Goal: Transaction & Acquisition: Download file/media

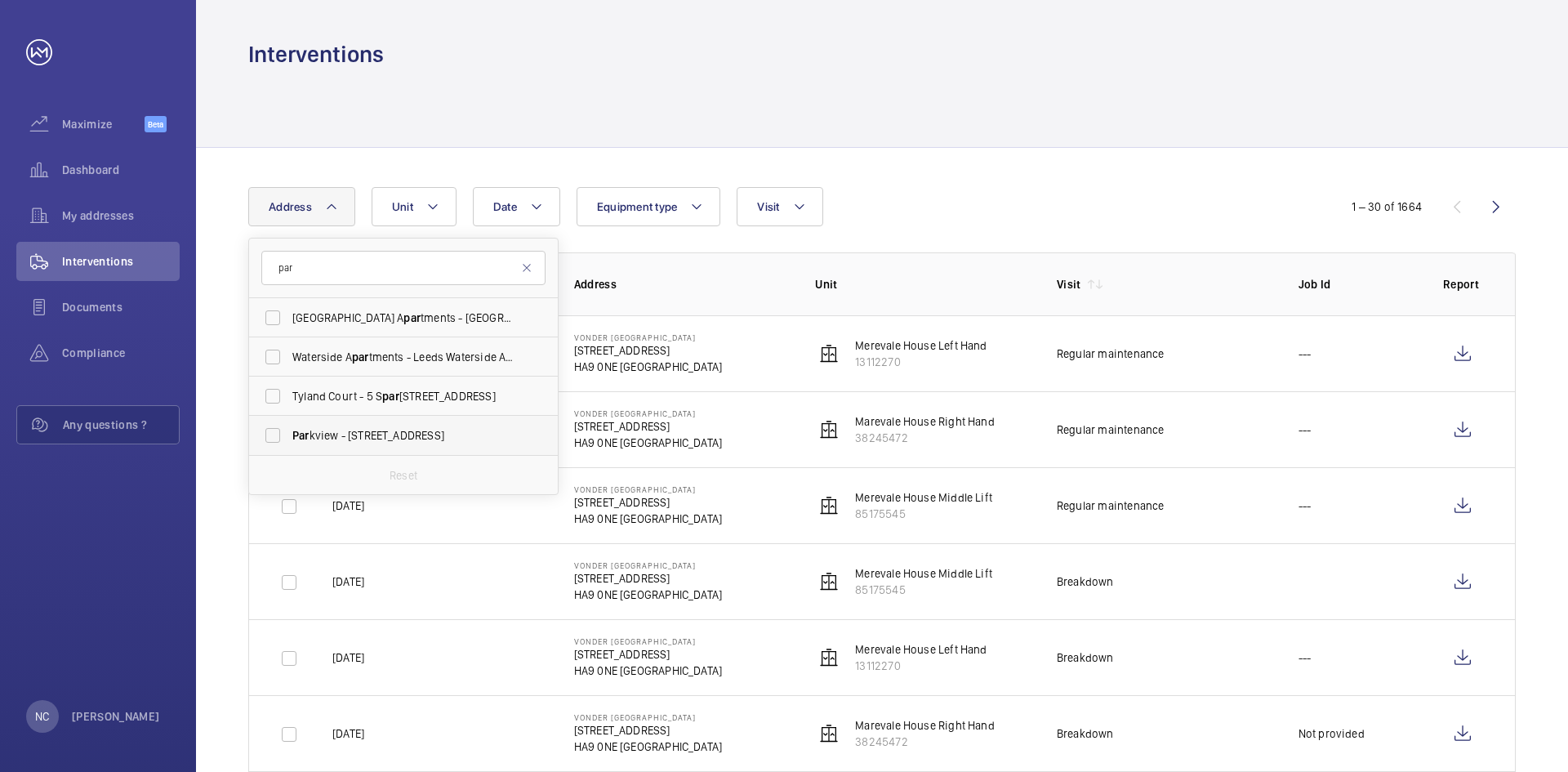
type input "par"
click at [378, 438] on span "Par kview - [STREET_ADDRESS]" at bounding box center [405, 436] width 225 height 17
click at [289, 438] on input "Par kview - [STREET_ADDRESS]" at bounding box center [273, 435] width 32 height 32
checkbox input "true"
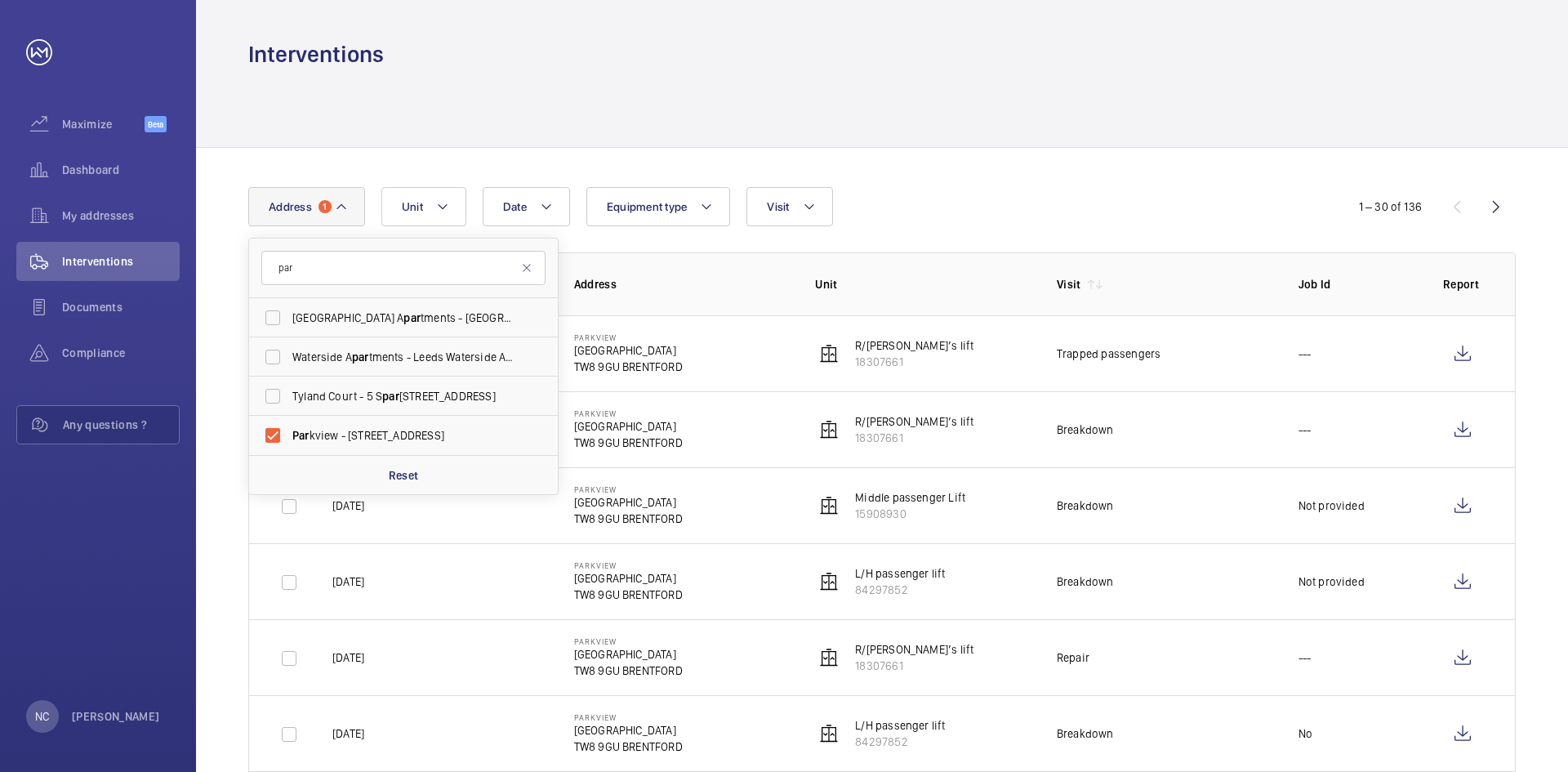
click at [664, 134] on div at bounding box center [882, 108] width 1268 height 77
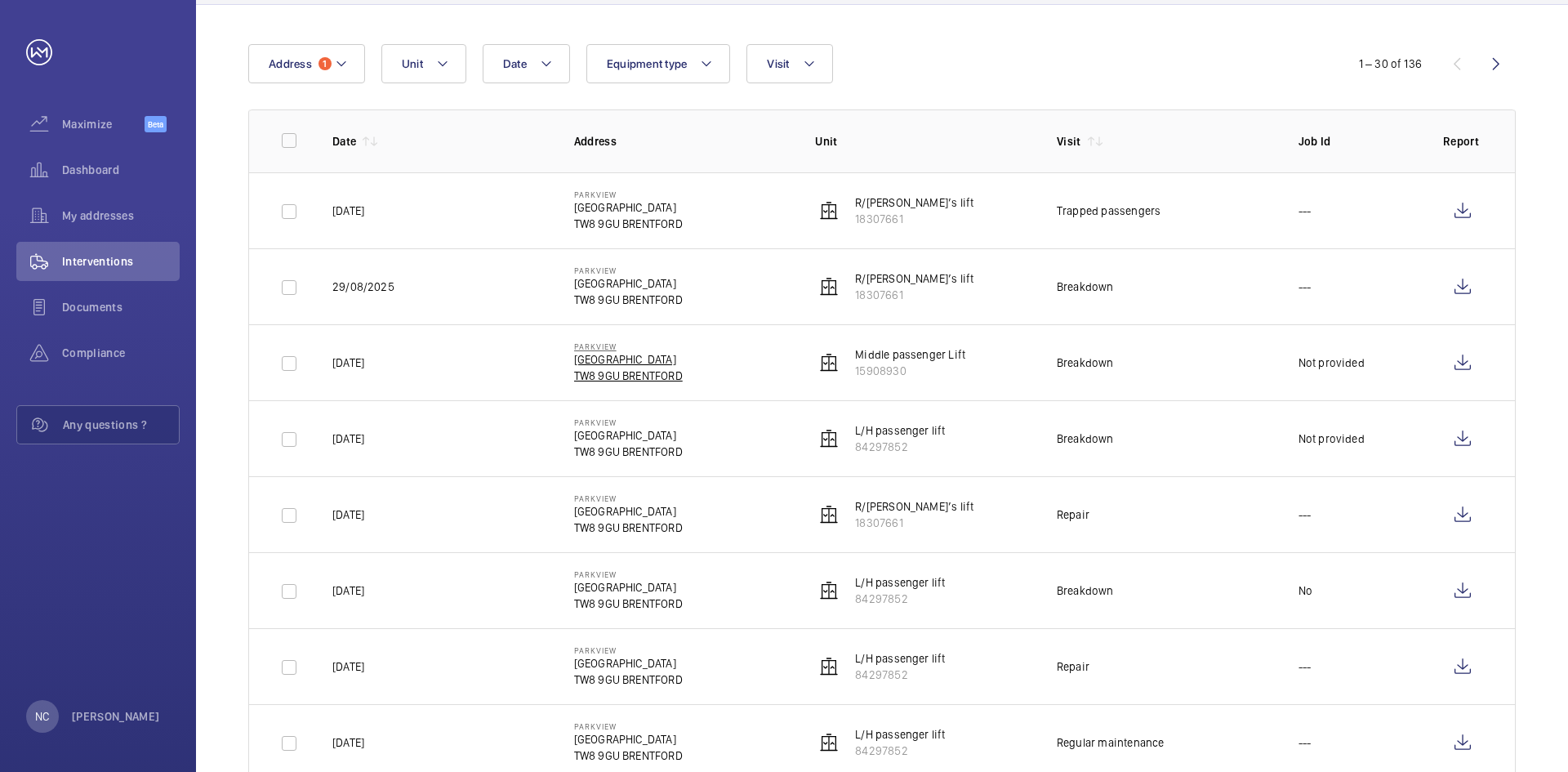
scroll to position [245, 0]
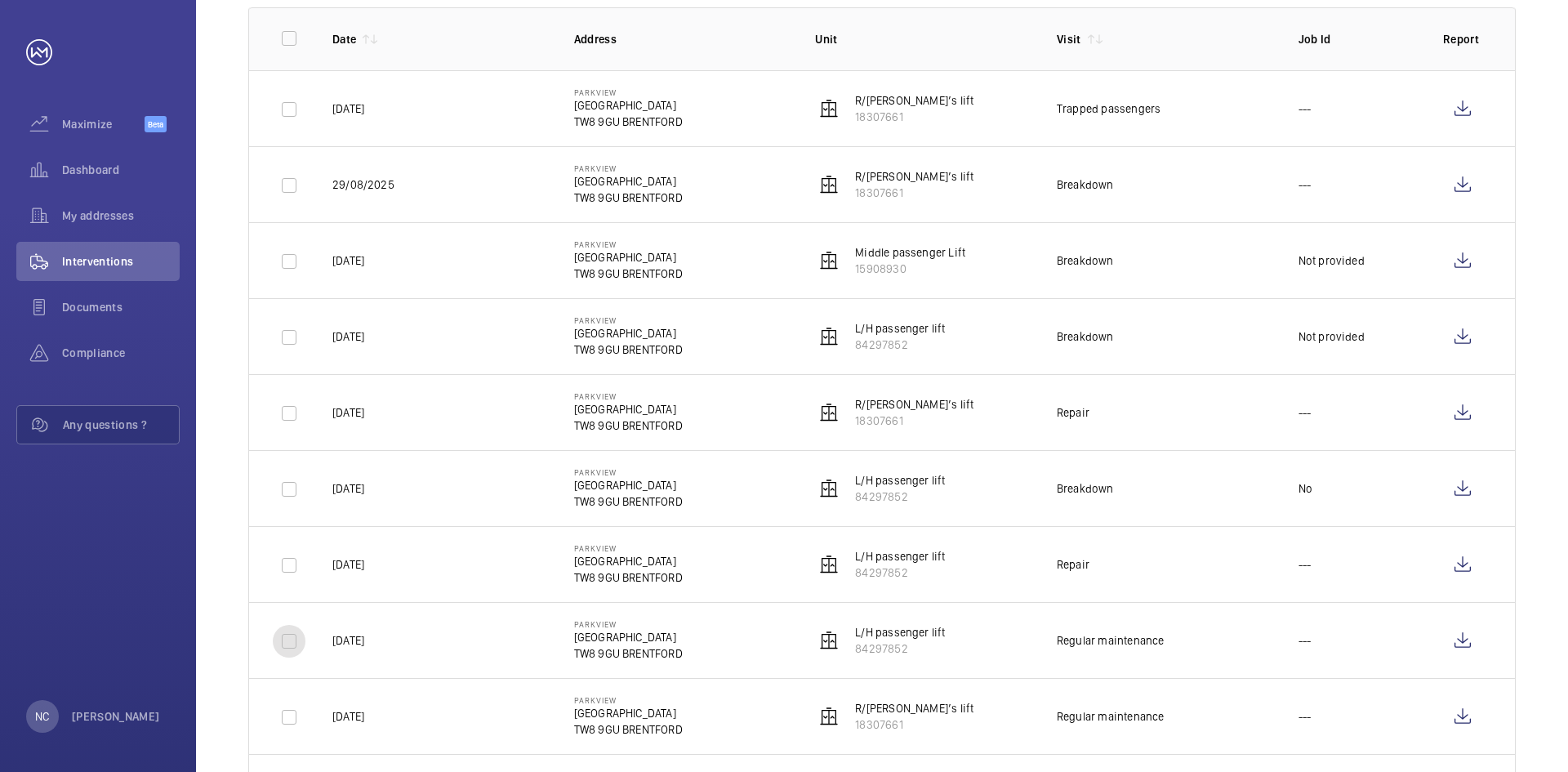
click at [291, 643] on input "checkbox" at bounding box center [288, 641] width 32 height 32
checkbox input "true"
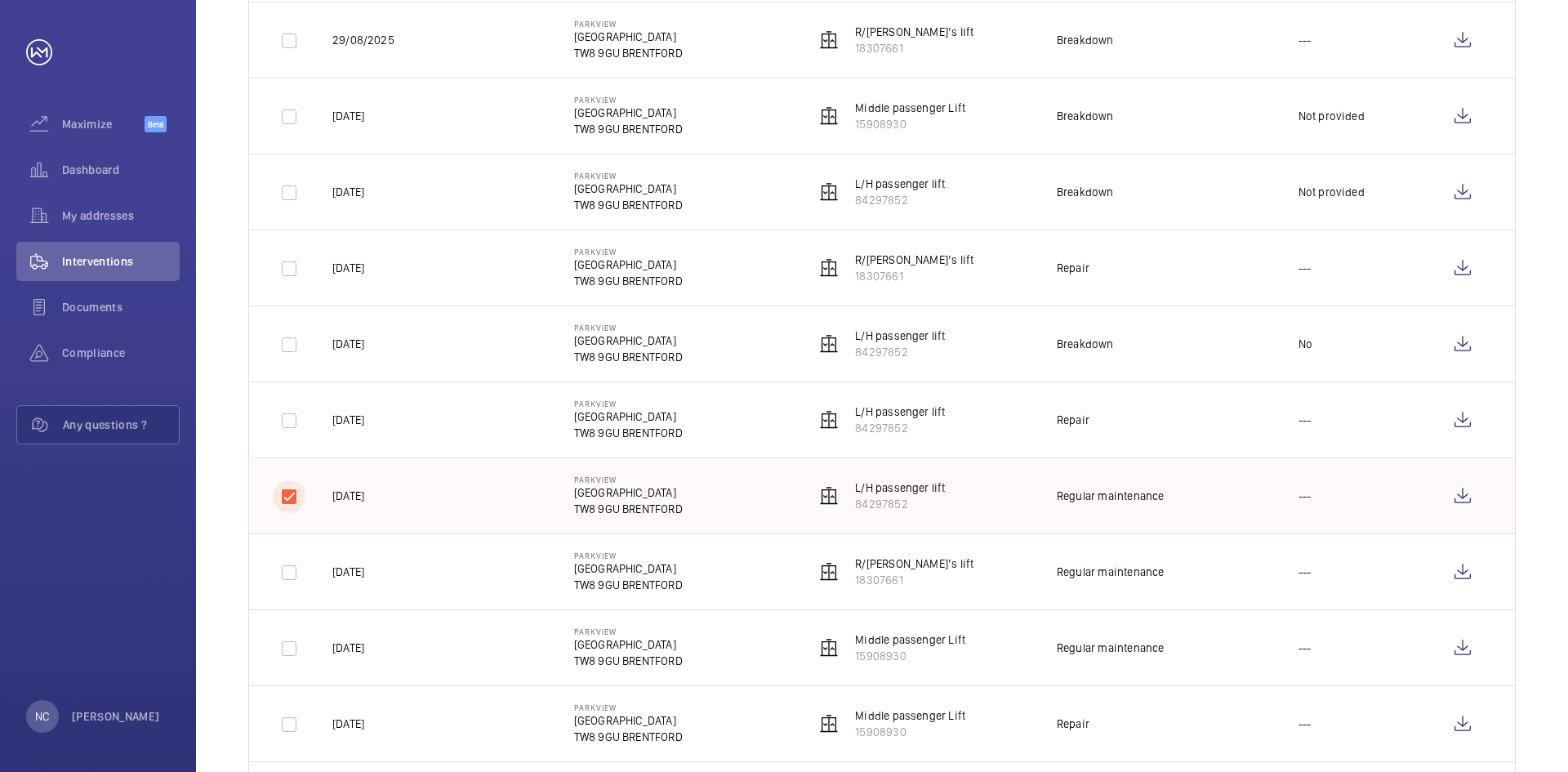
scroll to position [490, 0]
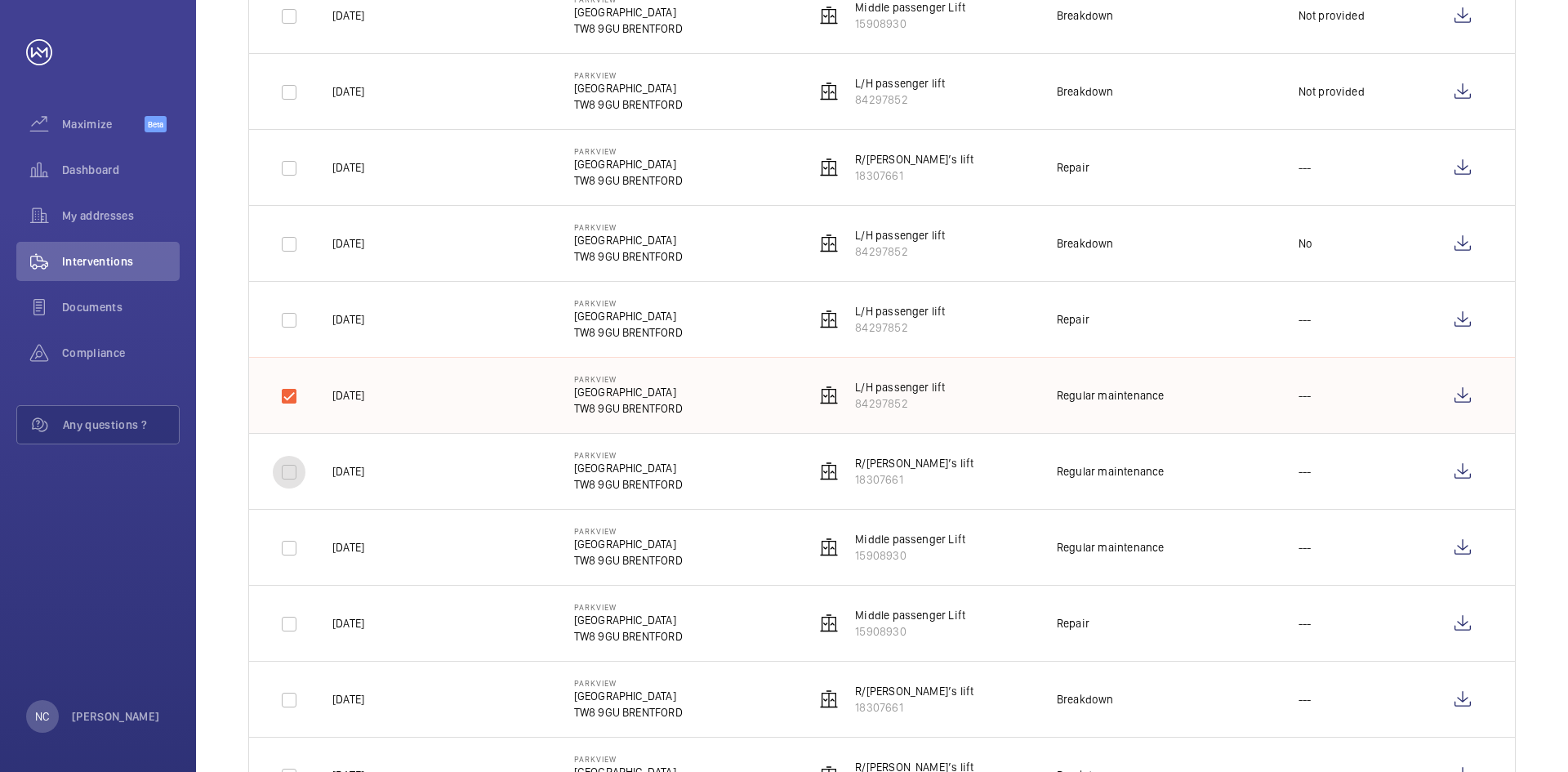
click at [286, 475] on input "checkbox" at bounding box center [288, 472] width 32 height 32
checkbox input "true"
click at [295, 552] on input "checkbox" at bounding box center [288, 547] width 32 height 32
checkbox input "true"
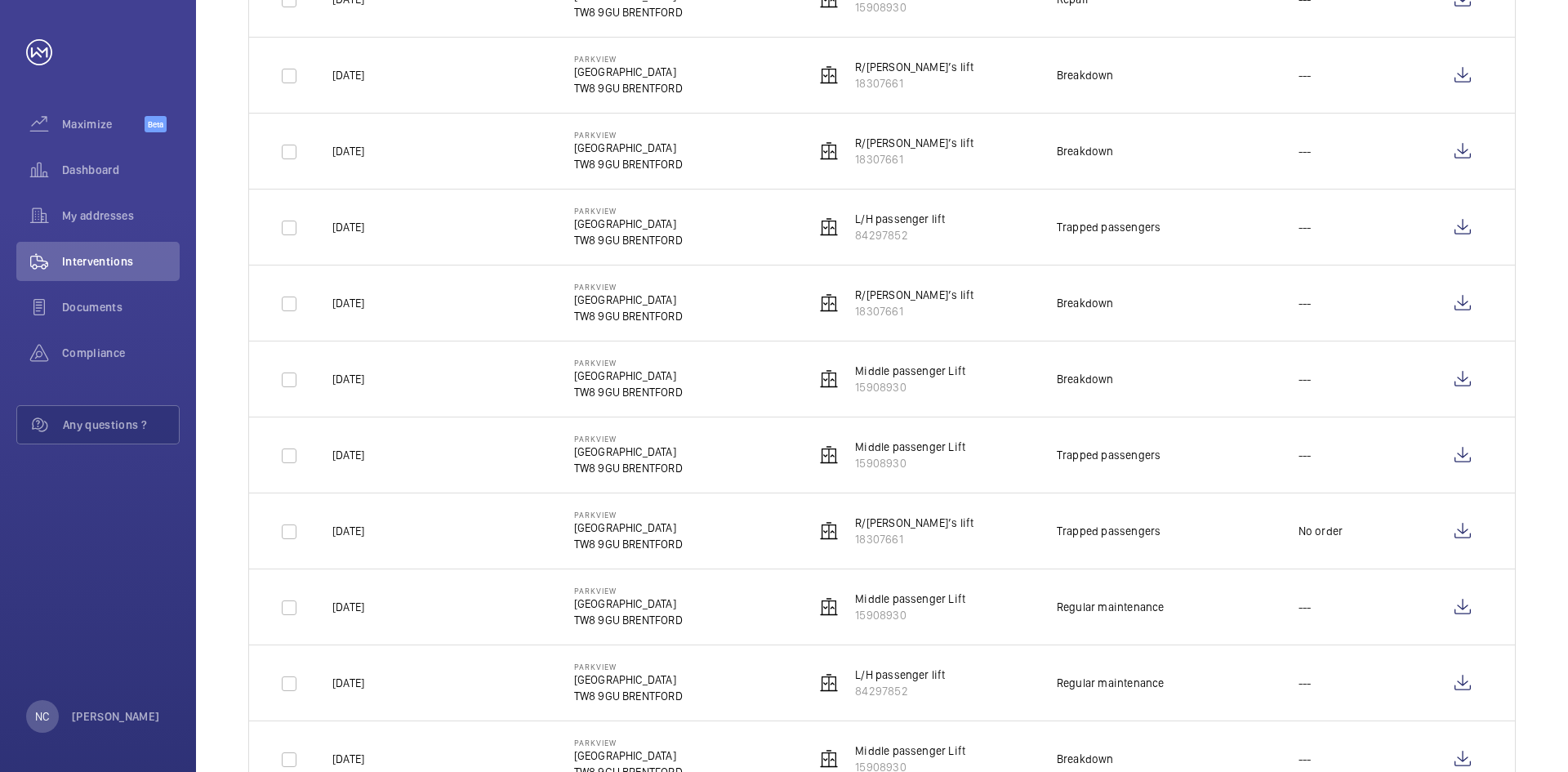
scroll to position [1144, 0]
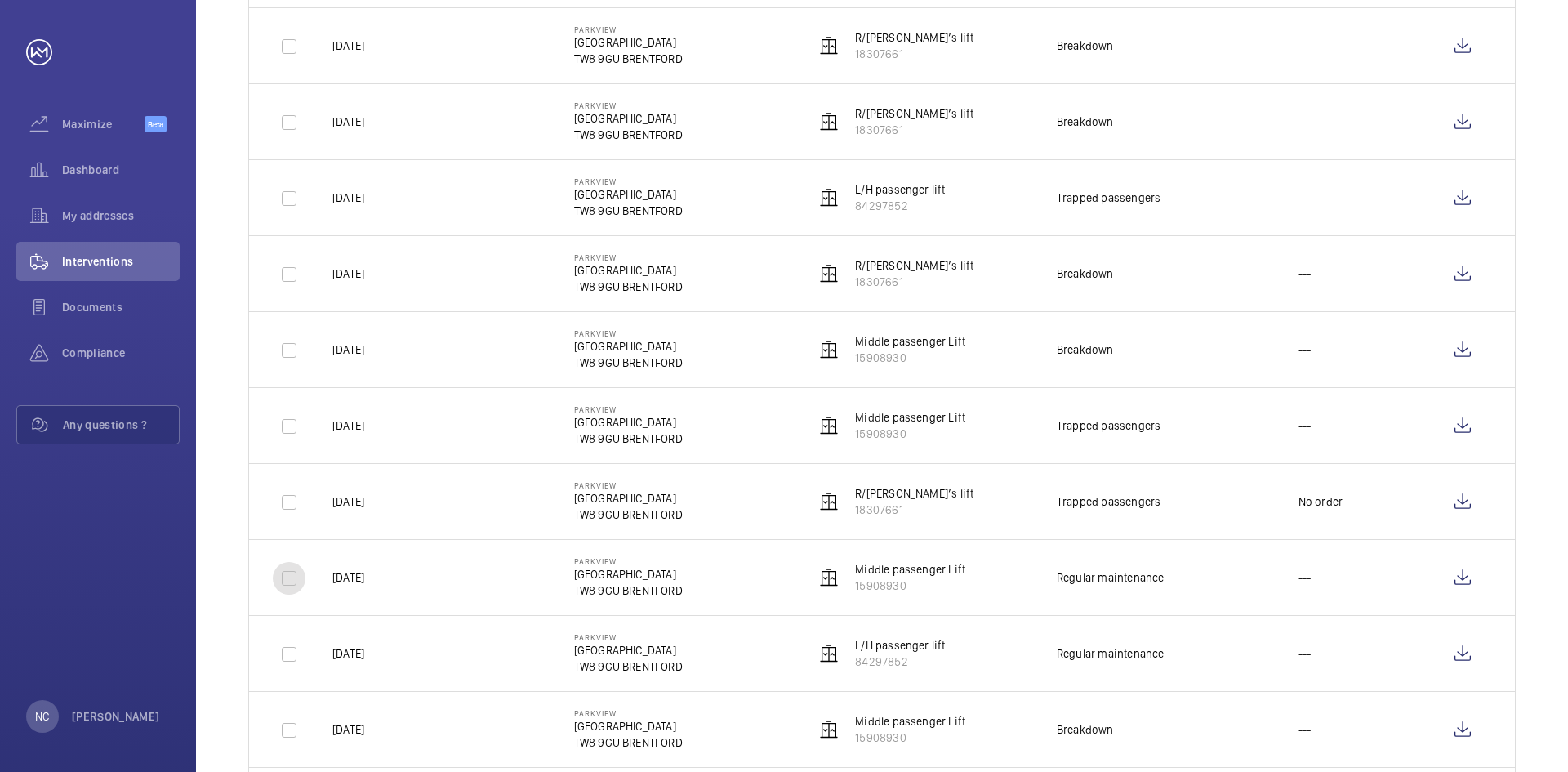
click at [292, 584] on input "checkbox" at bounding box center [288, 578] width 32 height 32
checkbox input "true"
click at [293, 652] on input "checkbox" at bounding box center [288, 654] width 32 height 32
checkbox input "true"
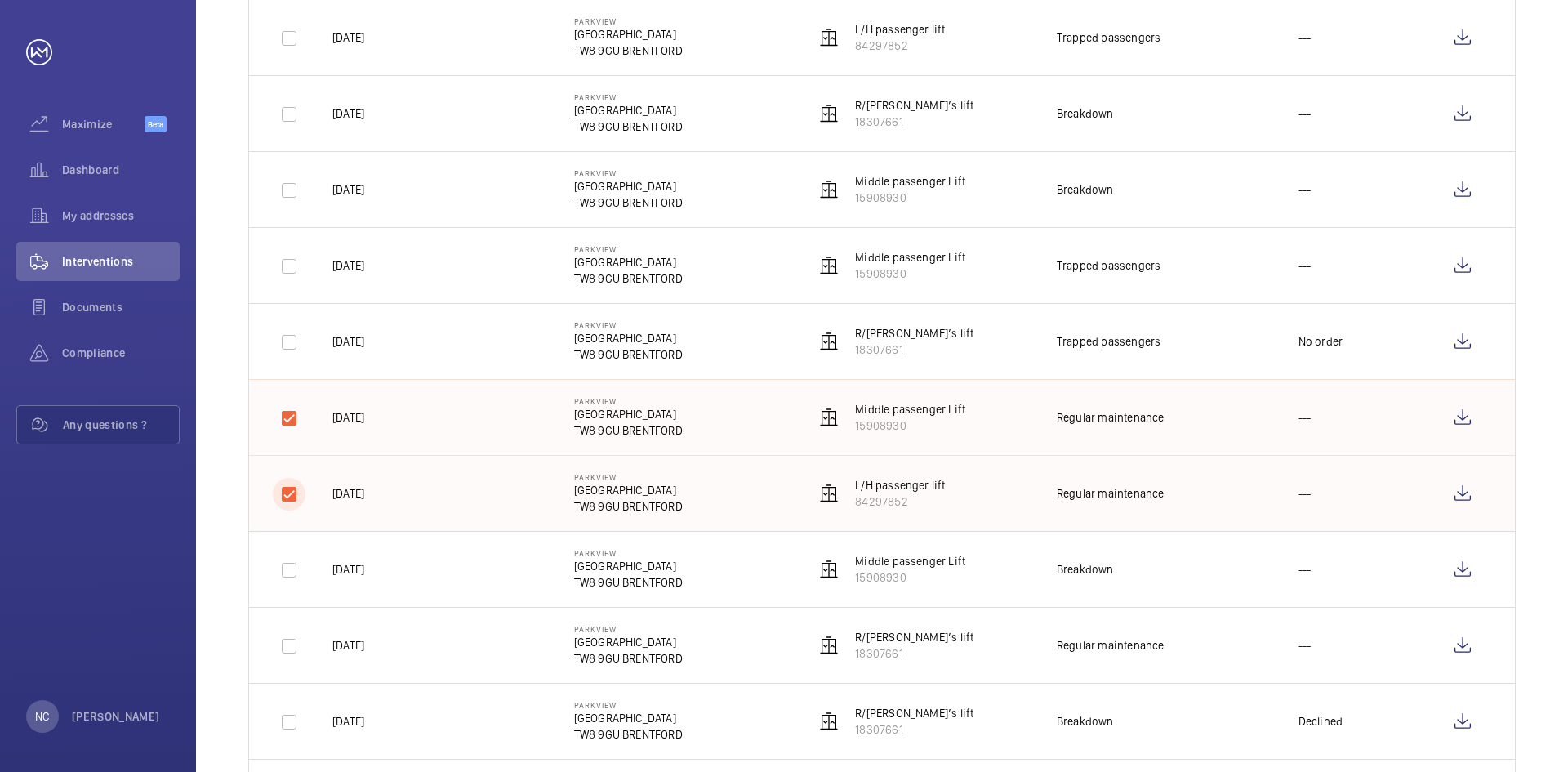
scroll to position [1307, 0]
click at [294, 648] on input "checkbox" at bounding box center [288, 642] width 32 height 32
checkbox input "true"
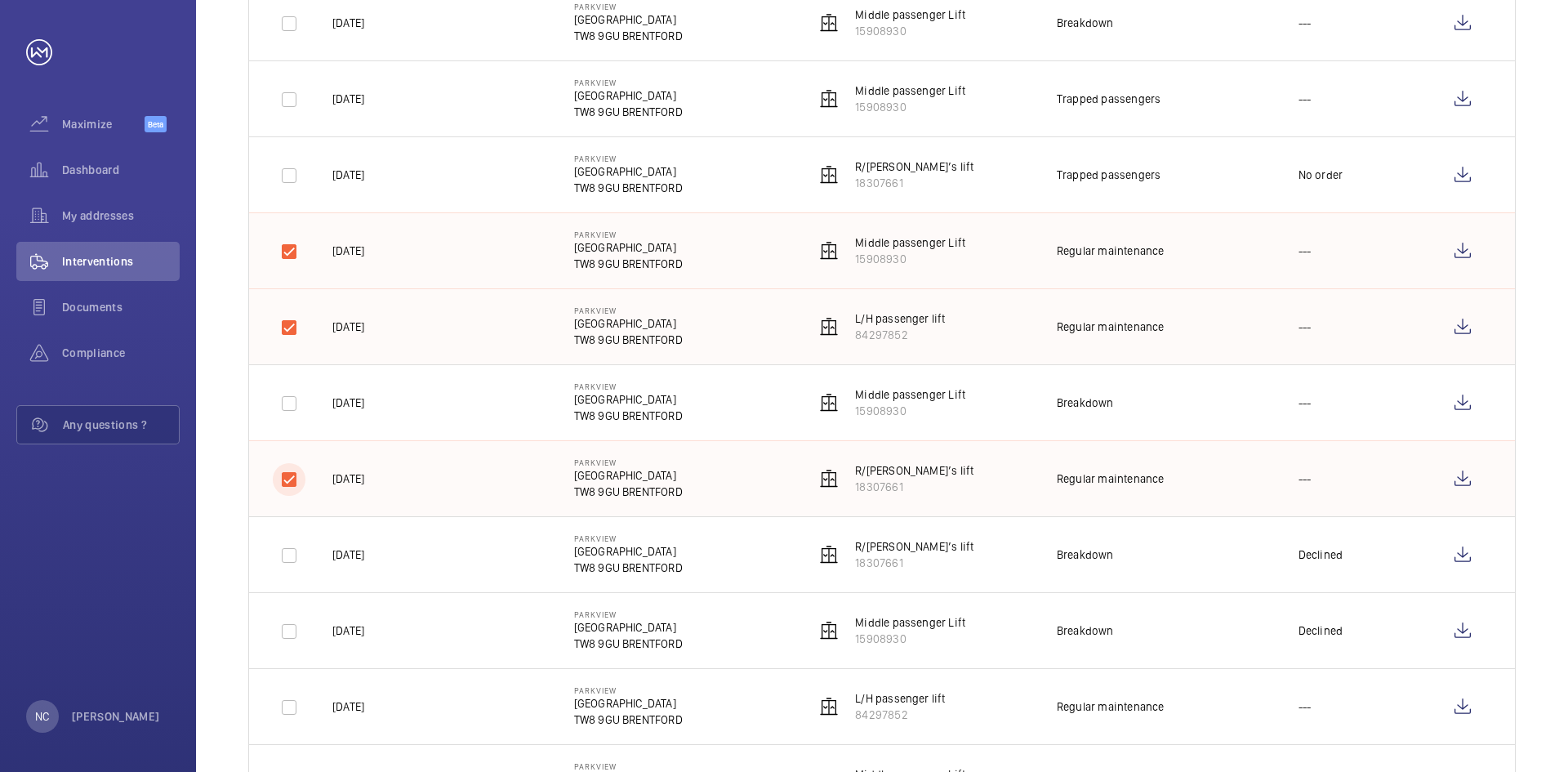
scroll to position [1552, 0]
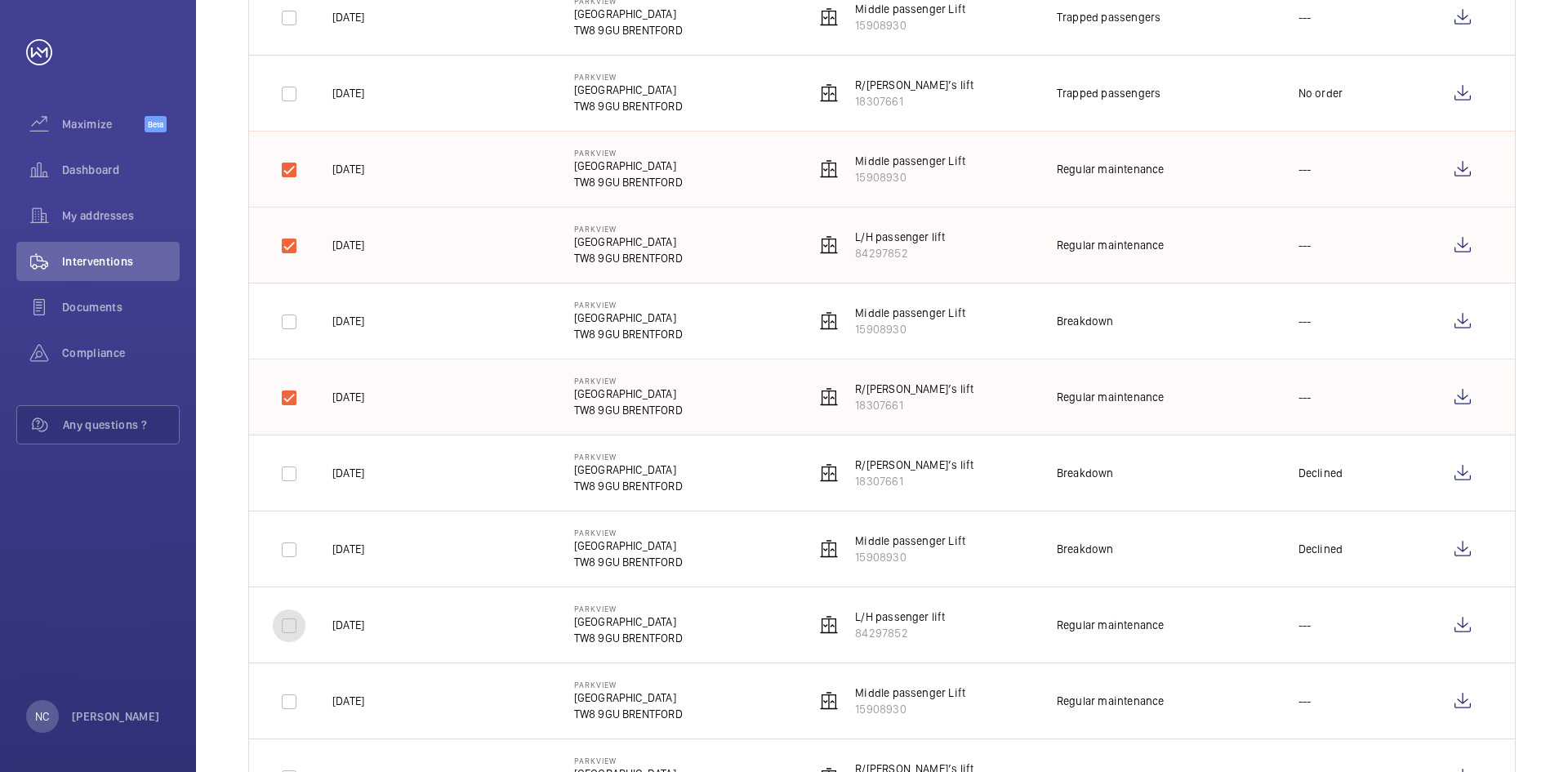
click at [285, 629] on input "checkbox" at bounding box center [288, 626] width 32 height 32
checkbox input "true"
click at [289, 699] on input "checkbox" at bounding box center [288, 701] width 32 height 32
checkbox input "true"
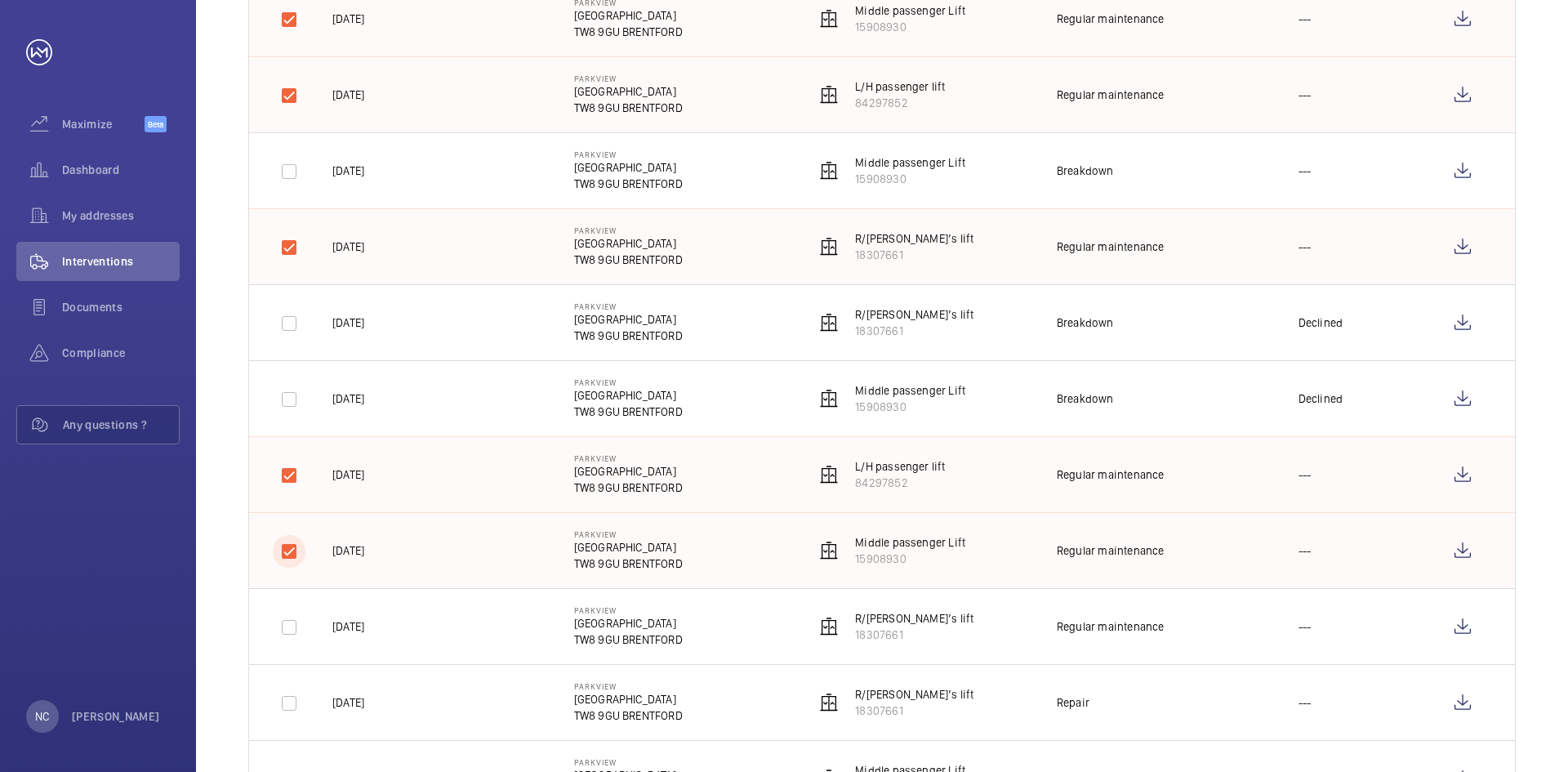
scroll to position [1716, 0]
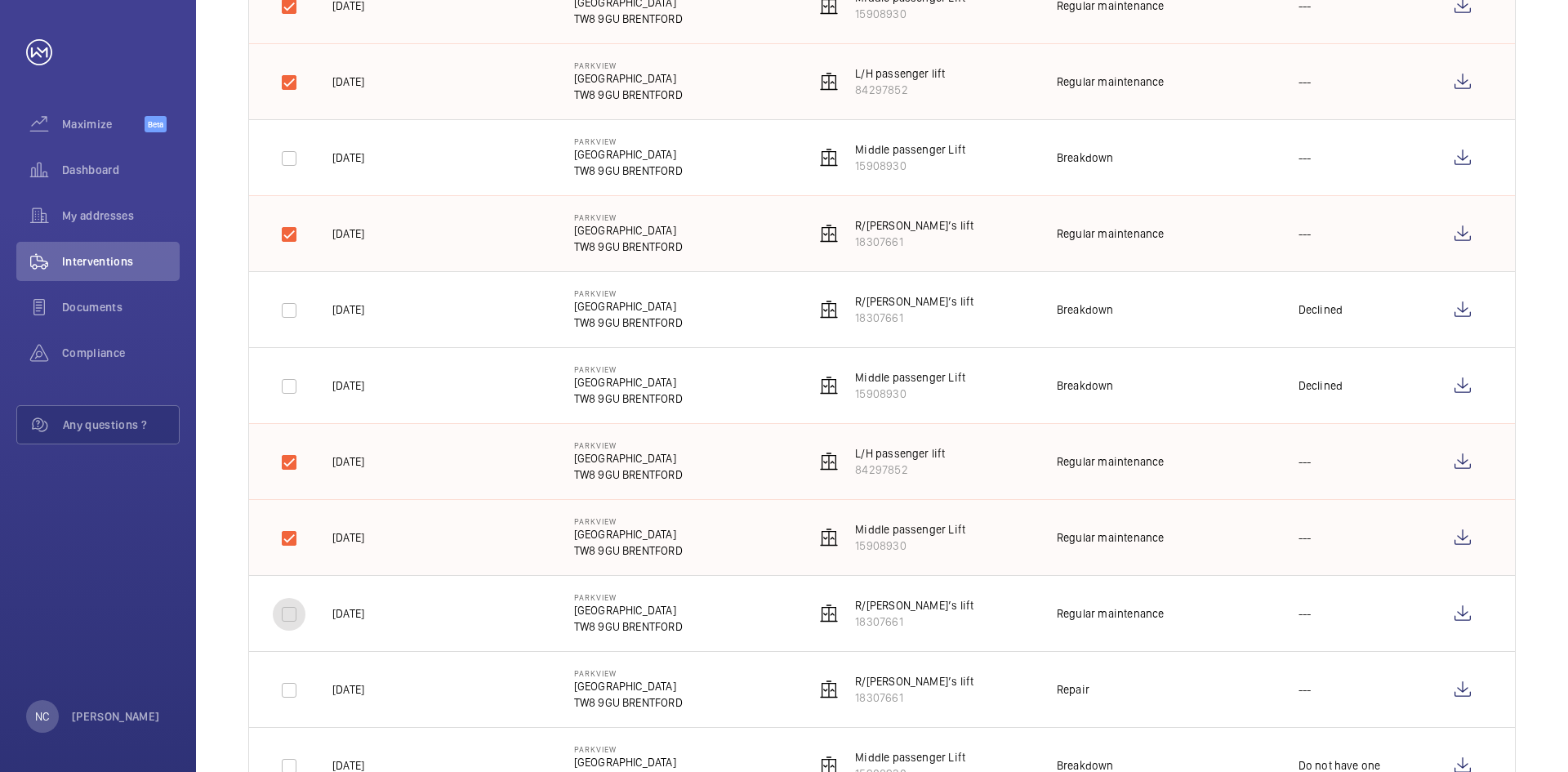
click at [285, 621] on input "checkbox" at bounding box center [288, 614] width 32 height 32
checkbox input "true"
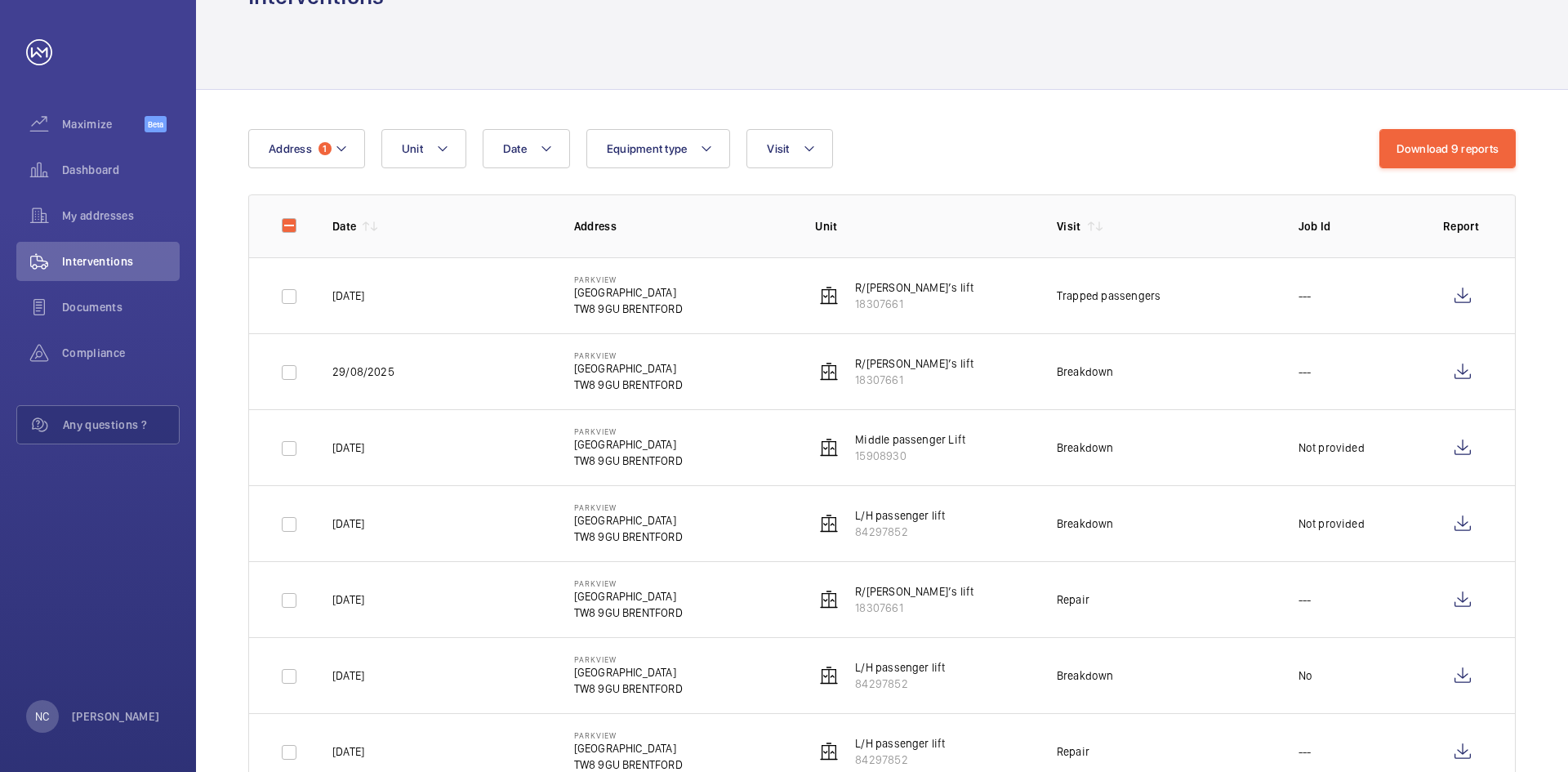
scroll to position [0, 0]
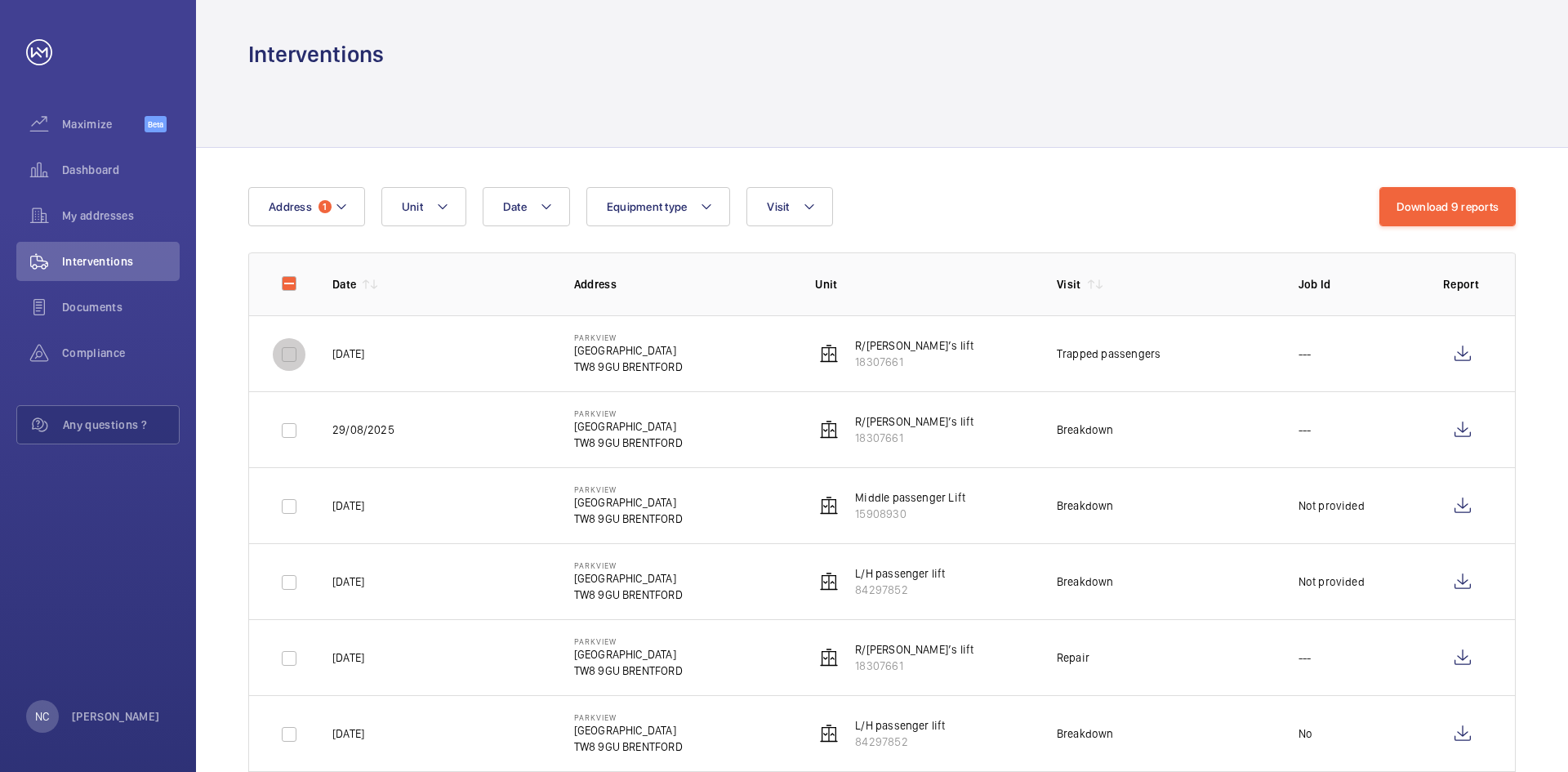
click at [296, 358] on input "checkbox" at bounding box center [288, 354] width 32 height 32
checkbox input "true"
click at [288, 423] on input "checkbox" at bounding box center [288, 430] width 32 height 32
checkbox input "true"
click at [287, 510] on input "checkbox" at bounding box center [288, 506] width 32 height 32
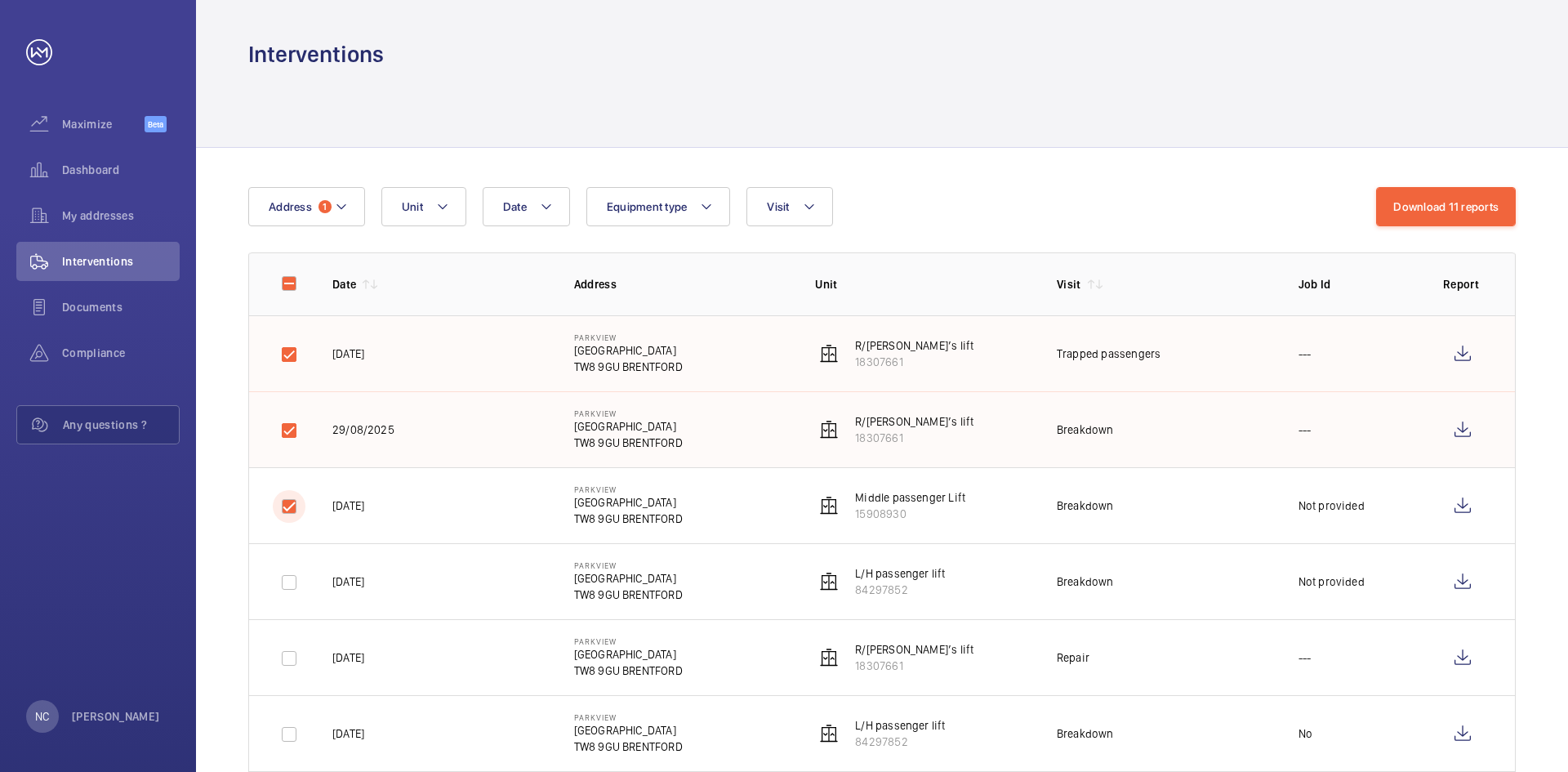
checkbox input "true"
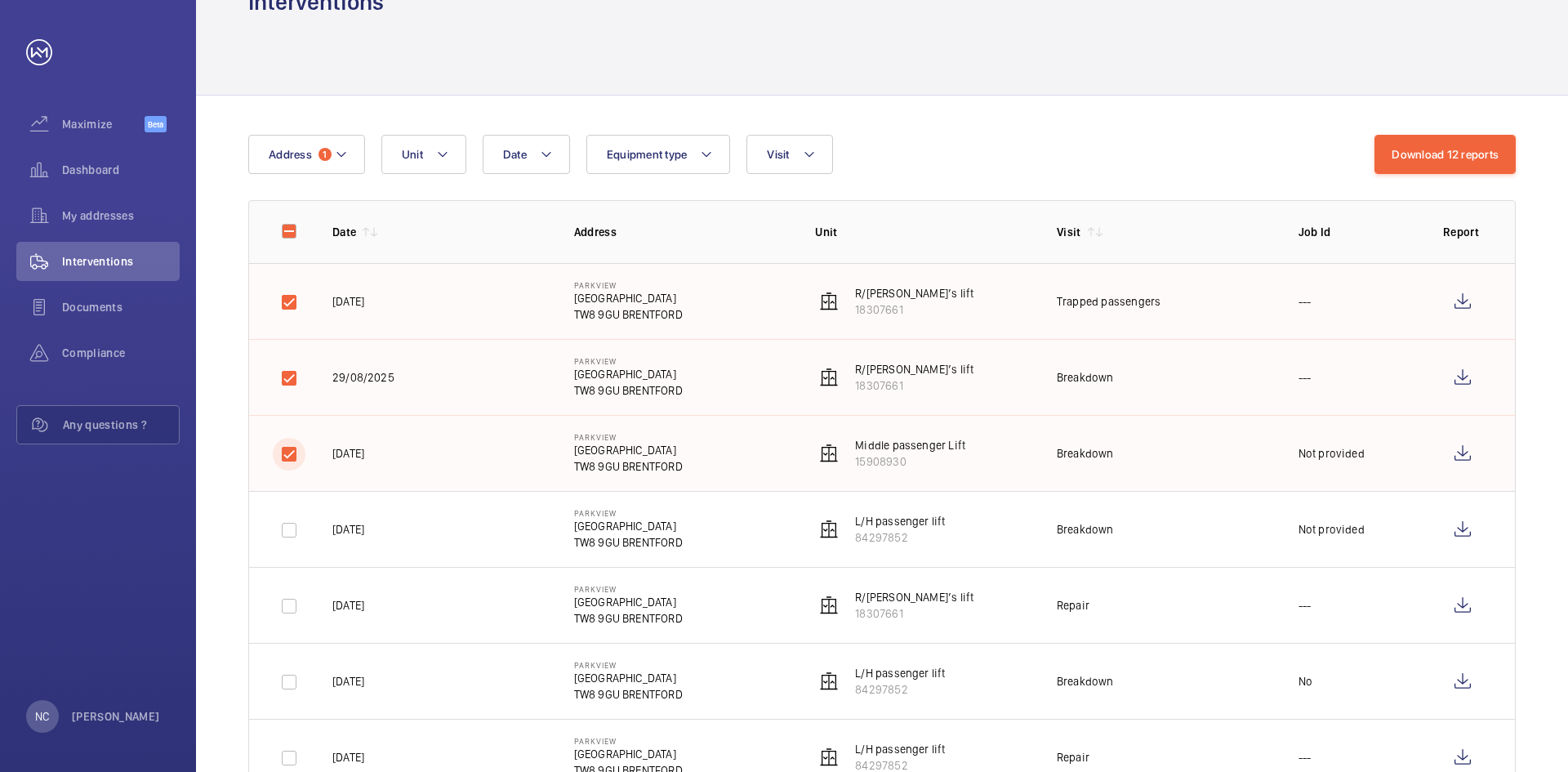
scroll to position [82, 0]
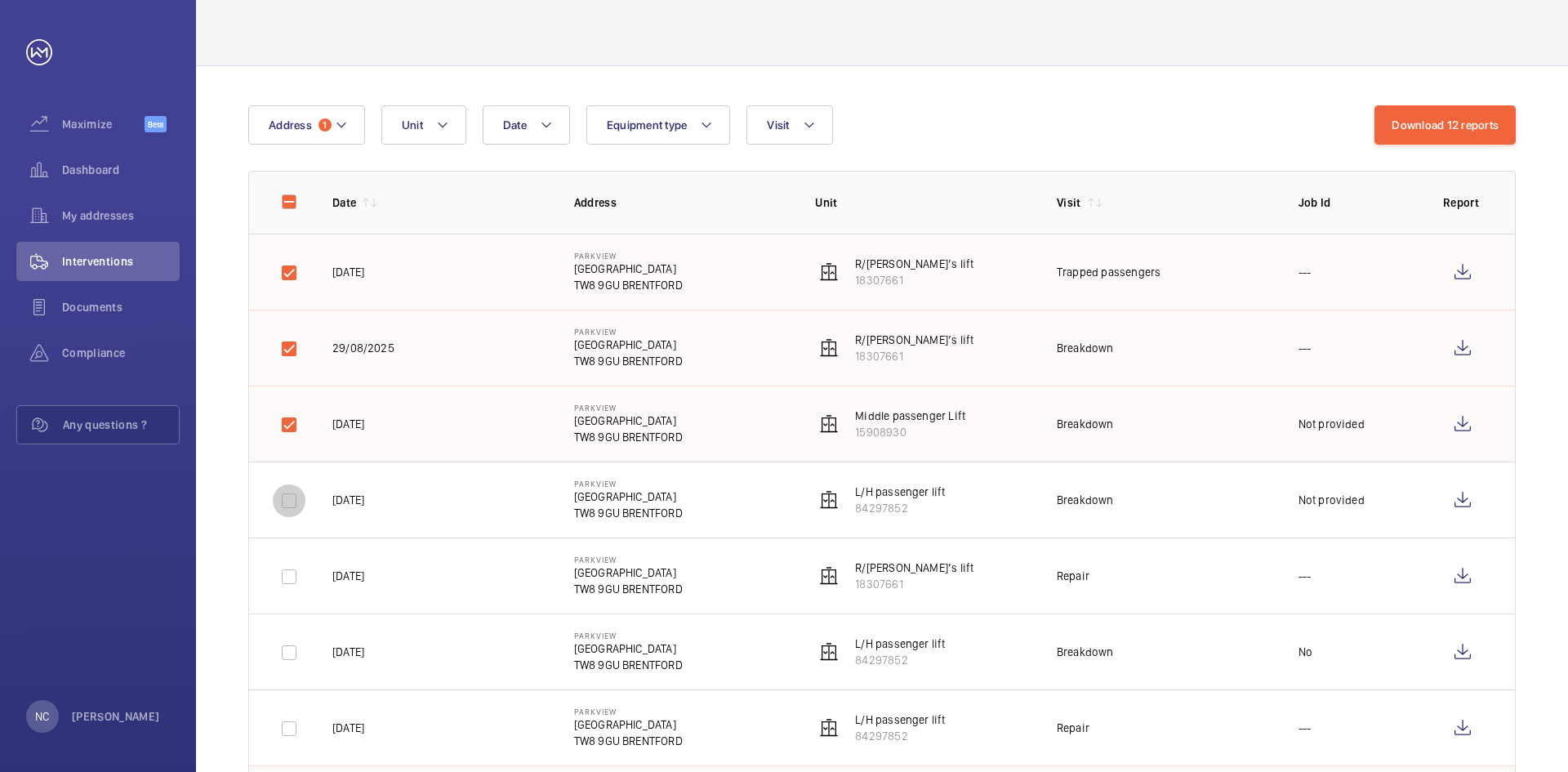
click at [282, 509] on input "checkbox" at bounding box center [288, 500] width 32 height 32
checkbox input "true"
click at [285, 582] on input "checkbox" at bounding box center [288, 577] width 32 height 32
checkbox input "true"
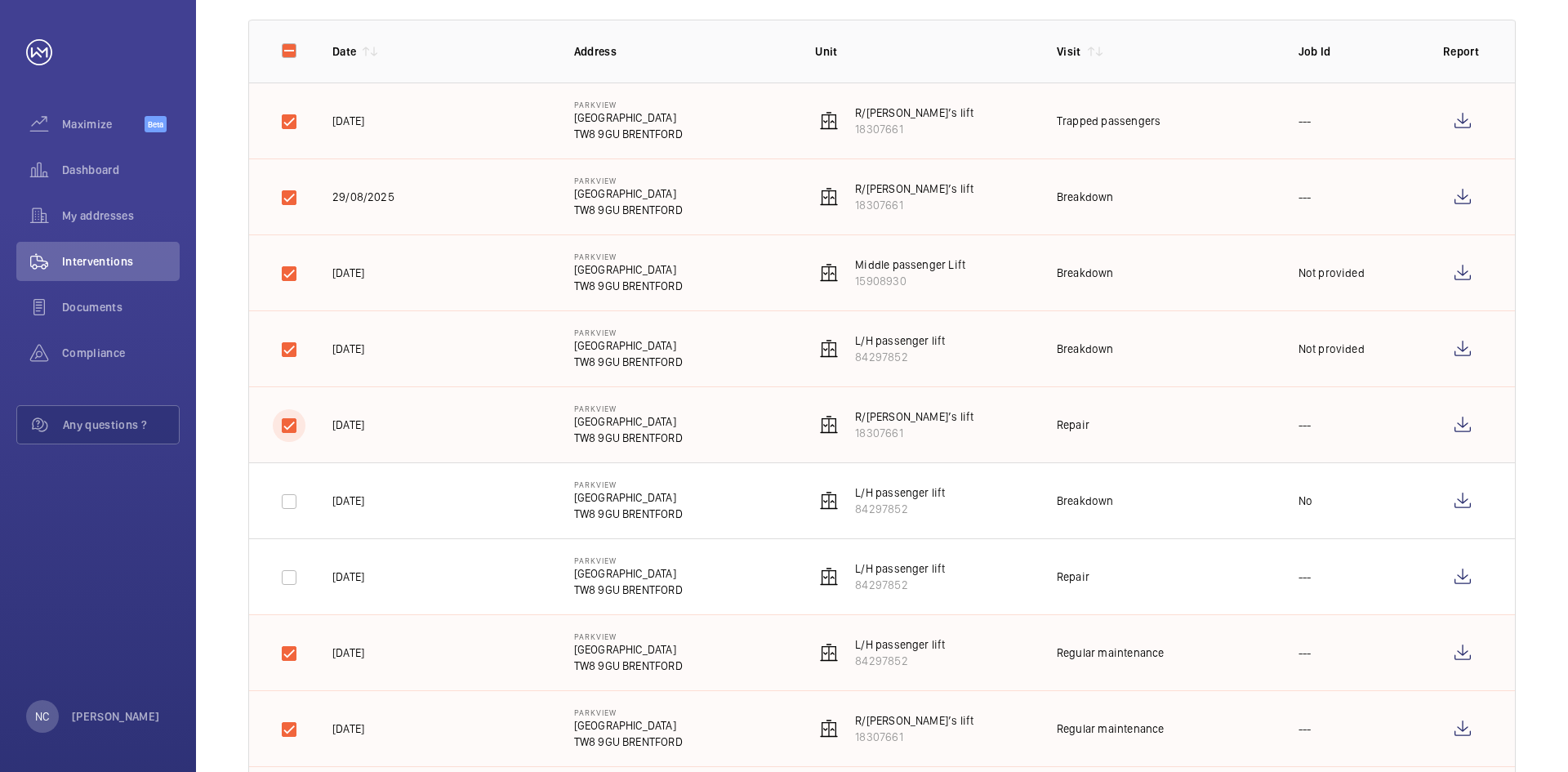
scroll to position [245, 0]
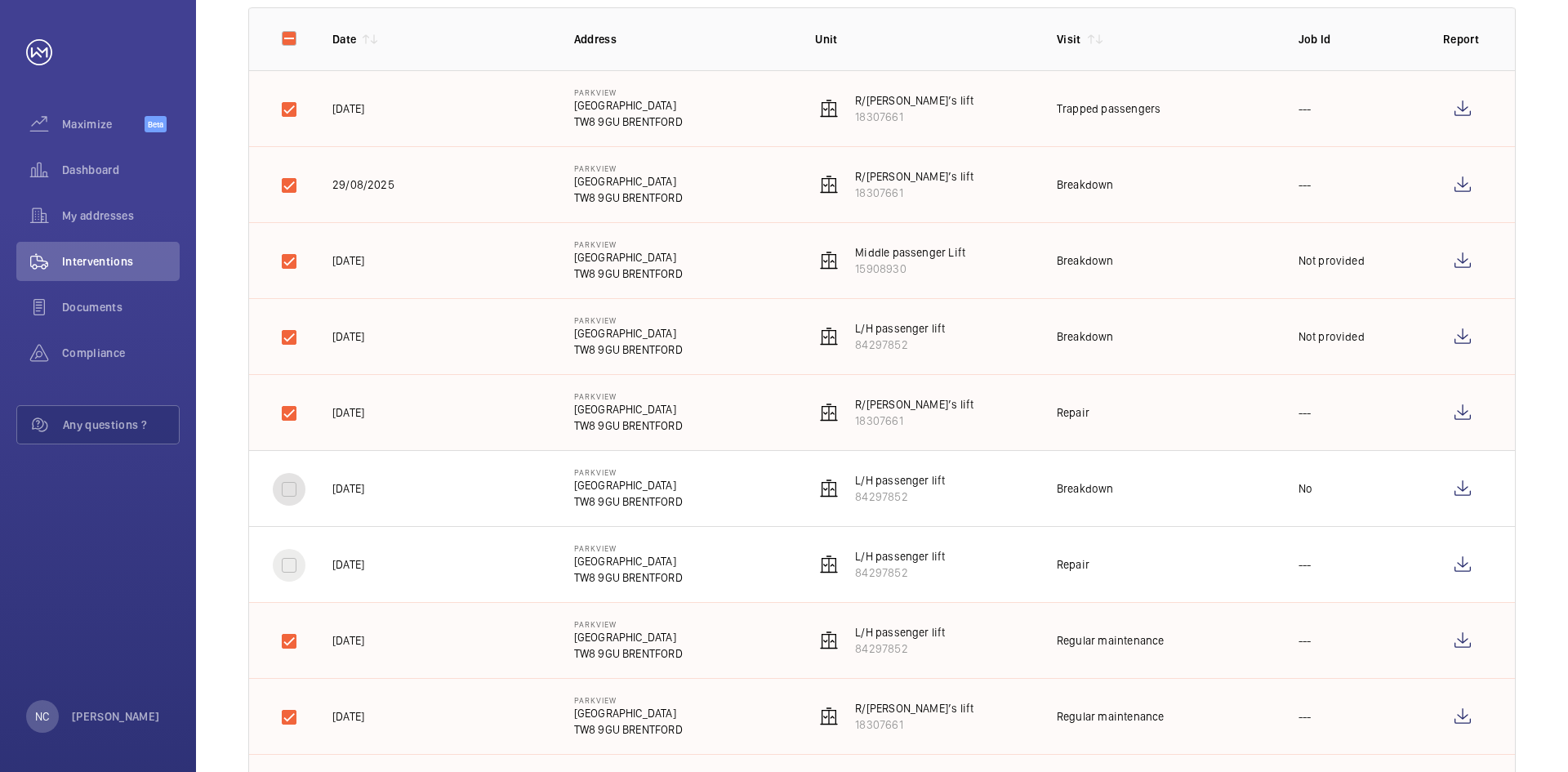
drag, startPoint x: 285, startPoint y: 488, endPoint x: 292, endPoint y: 552, distance: 64.4
click at [285, 488] on input "checkbox" at bounding box center [288, 489] width 32 height 32
checkbox input "true"
click at [291, 560] on input "checkbox" at bounding box center [288, 565] width 32 height 32
checkbox input "true"
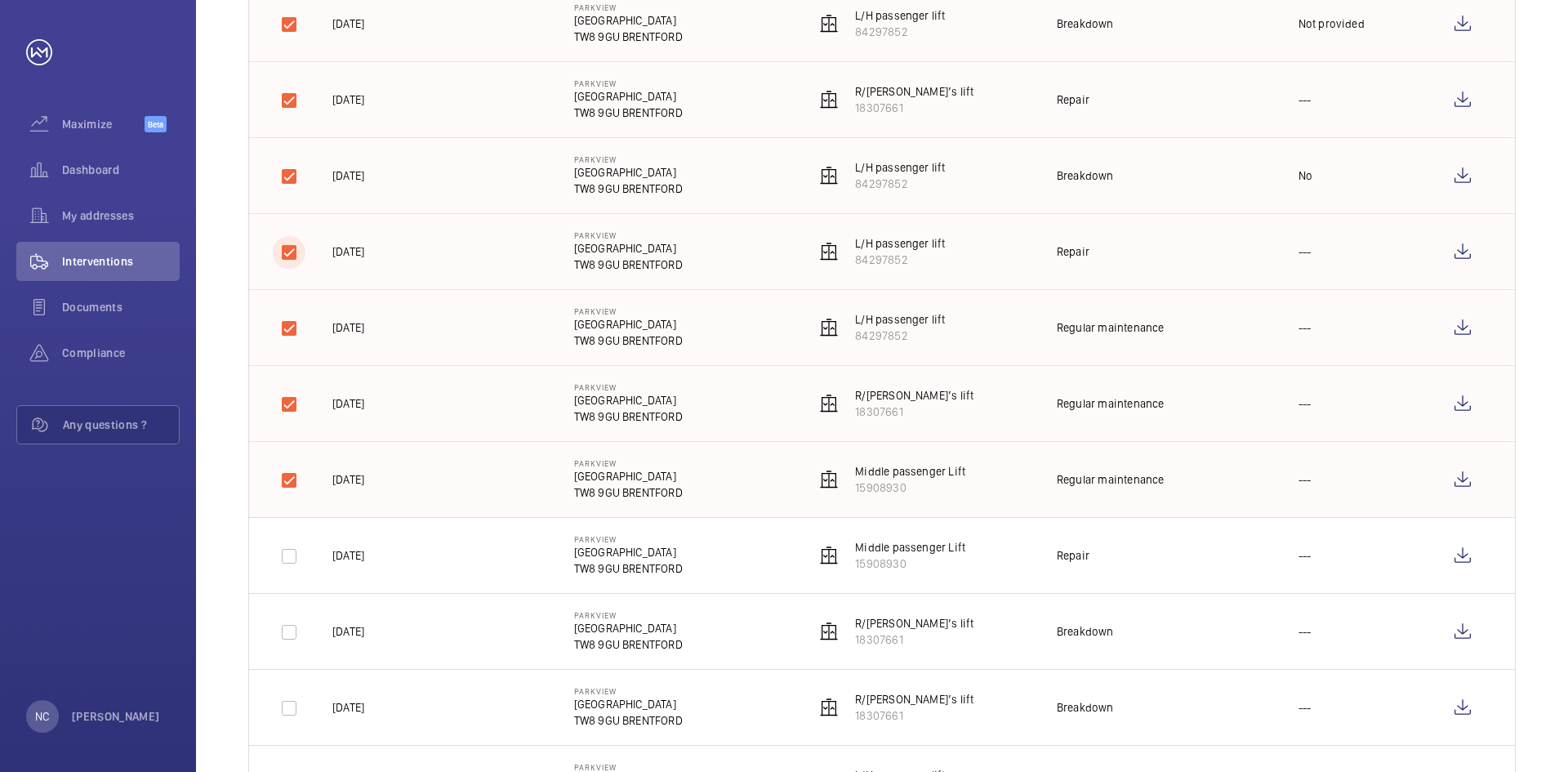
scroll to position [572, 0]
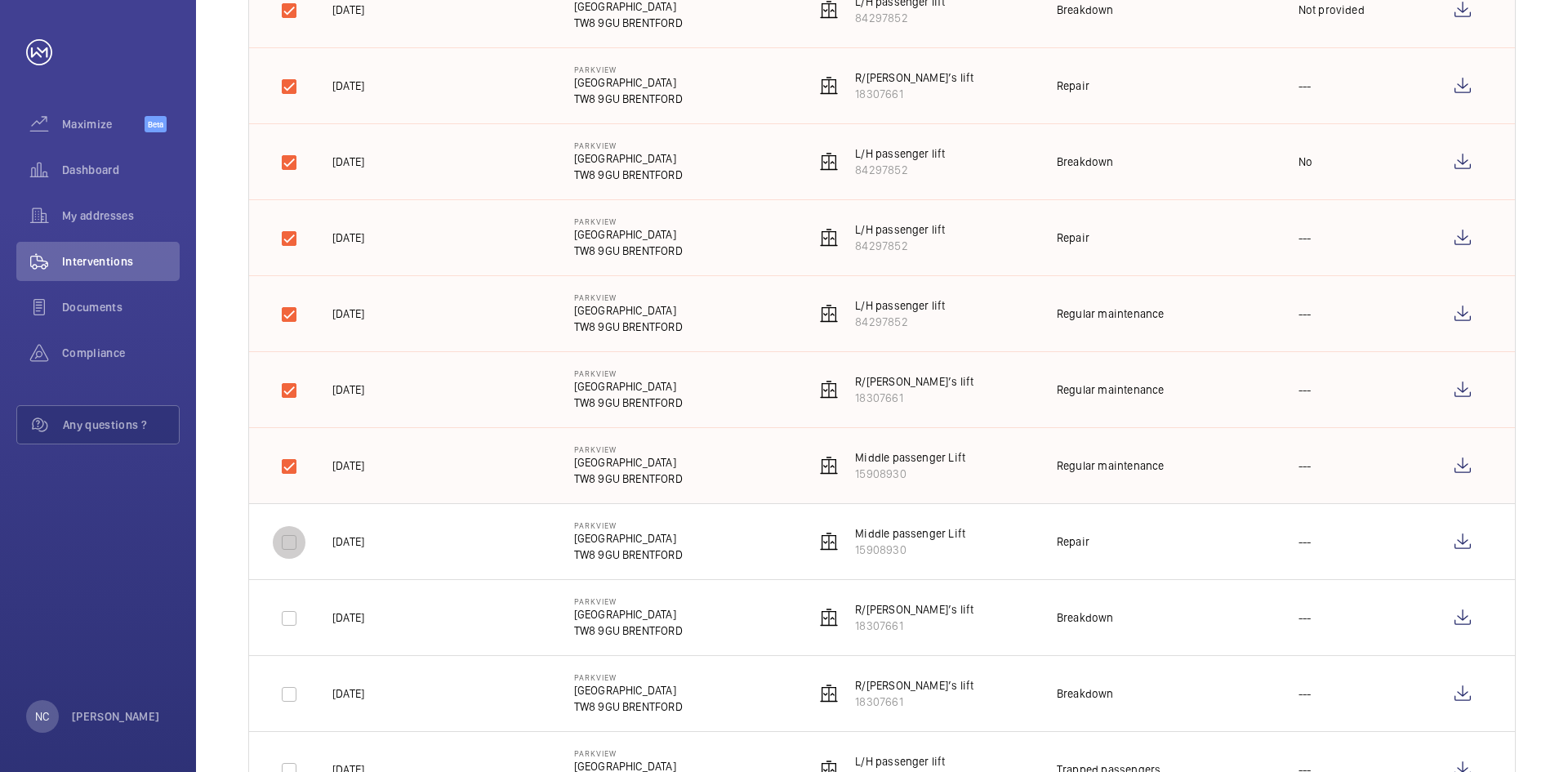
click at [282, 547] on input "checkbox" at bounding box center [288, 542] width 32 height 32
checkbox input "true"
click at [296, 618] on input "checkbox" at bounding box center [288, 618] width 32 height 32
checkbox input "true"
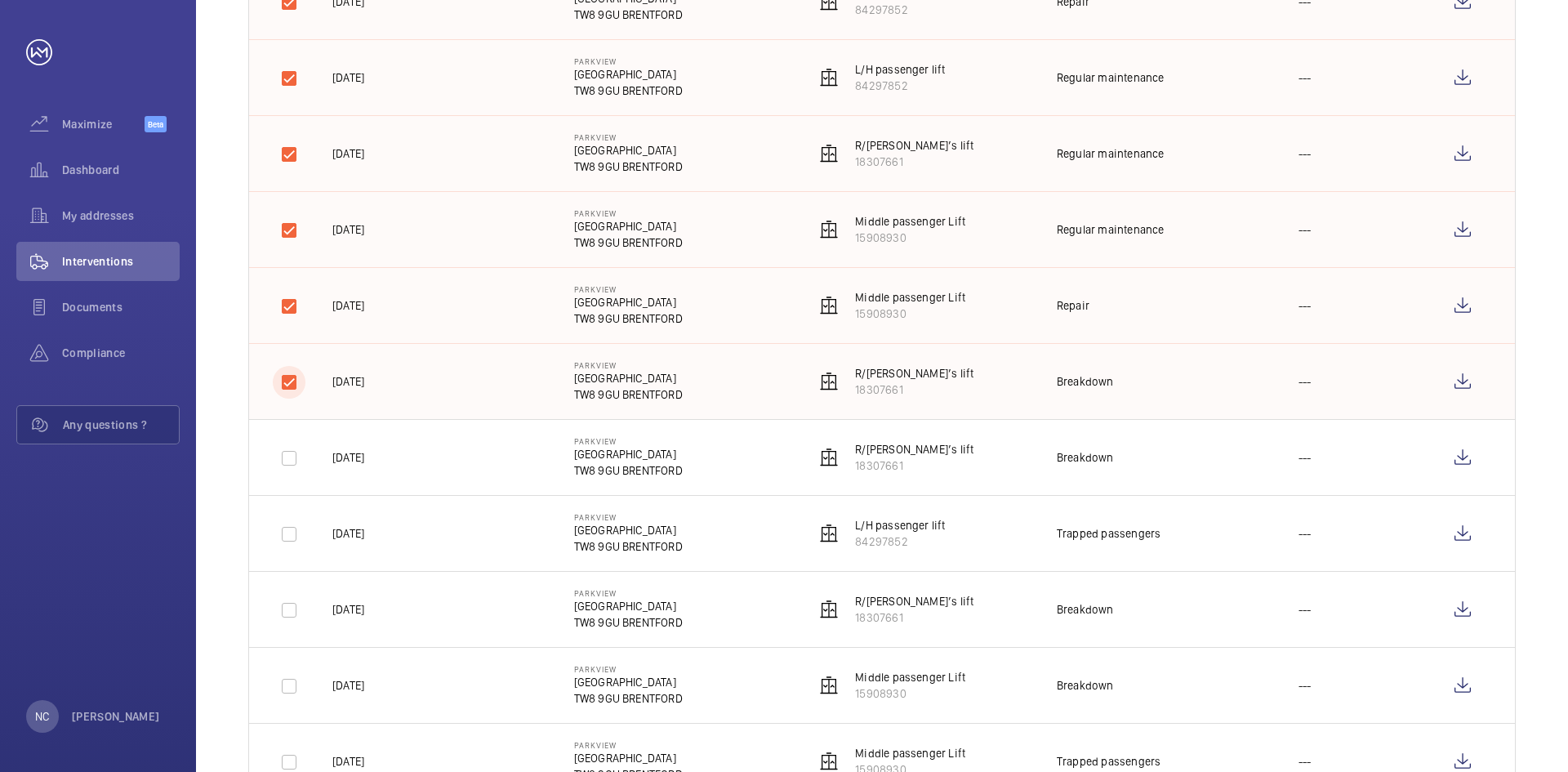
scroll to position [817, 0]
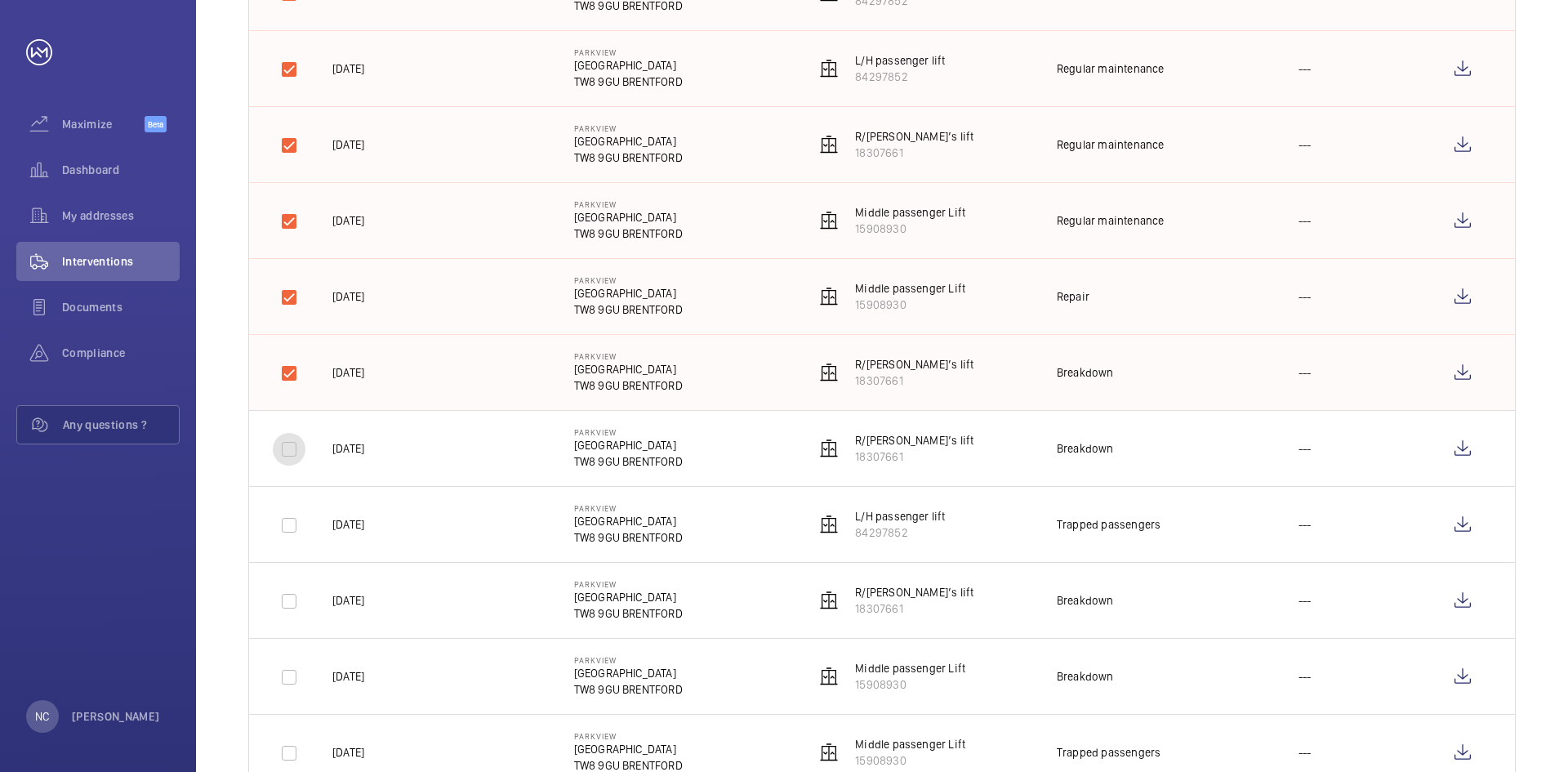
click at [293, 451] on input "checkbox" at bounding box center [288, 449] width 32 height 32
checkbox input "true"
click at [291, 525] on input "checkbox" at bounding box center [288, 525] width 32 height 32
checkbox input "true"
drag, startPoint x: 296, startPoint y: 612, endPoint x: 289, endPoint y: 639, distance: 27.9
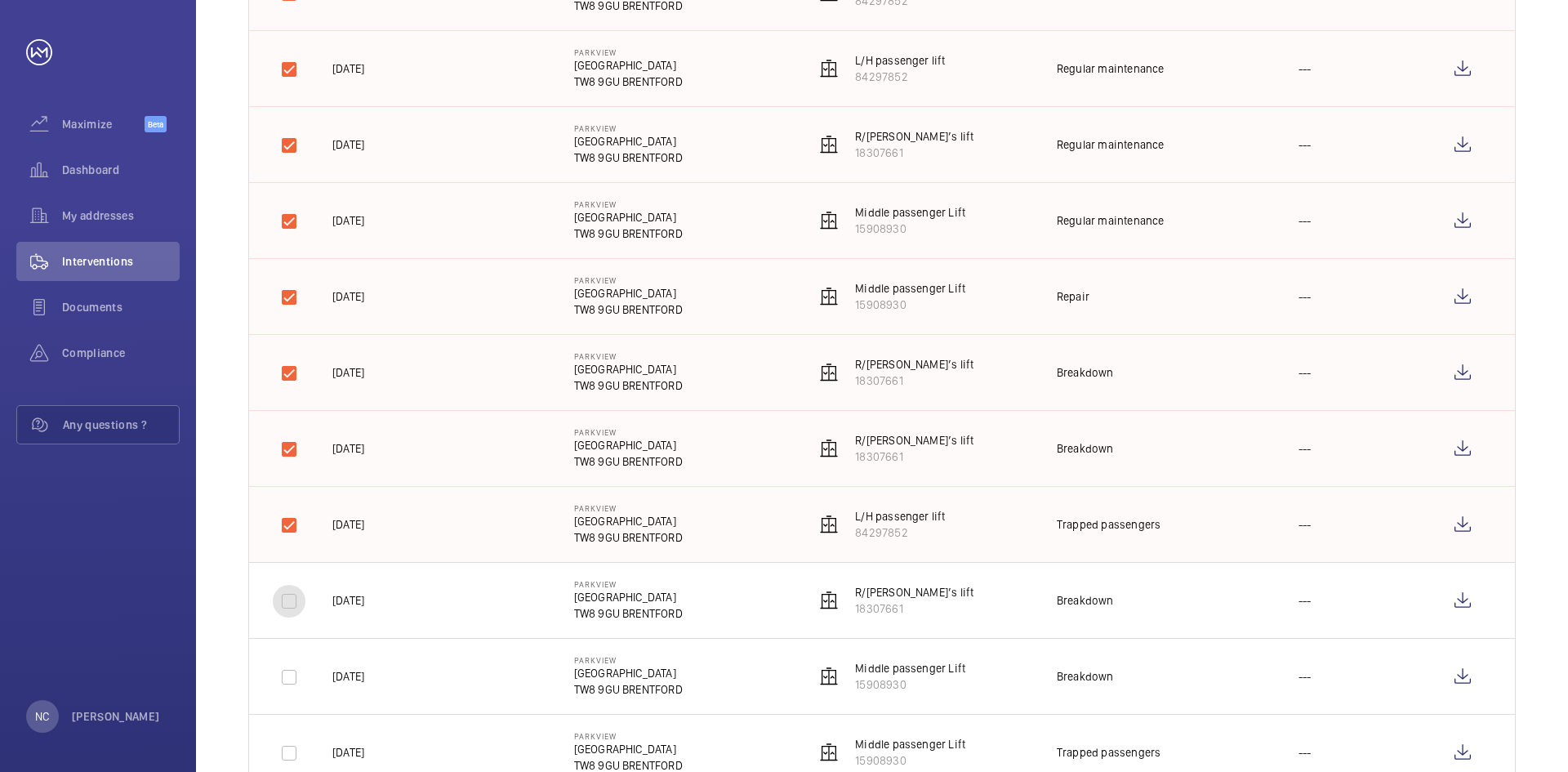
click at [296, 612] on input "checkbox" at bounding box center [288, 601] width 32 height 32
checkbox input "true"
drag, startPoint x: 288, startPoint y: 684, endPoint x: 307, endPoint y: 591, distance: 94.9
click at [287, 684] on input "checkbox" at bounding box center [288, 677] width 32 height 32
checkbox input "true"
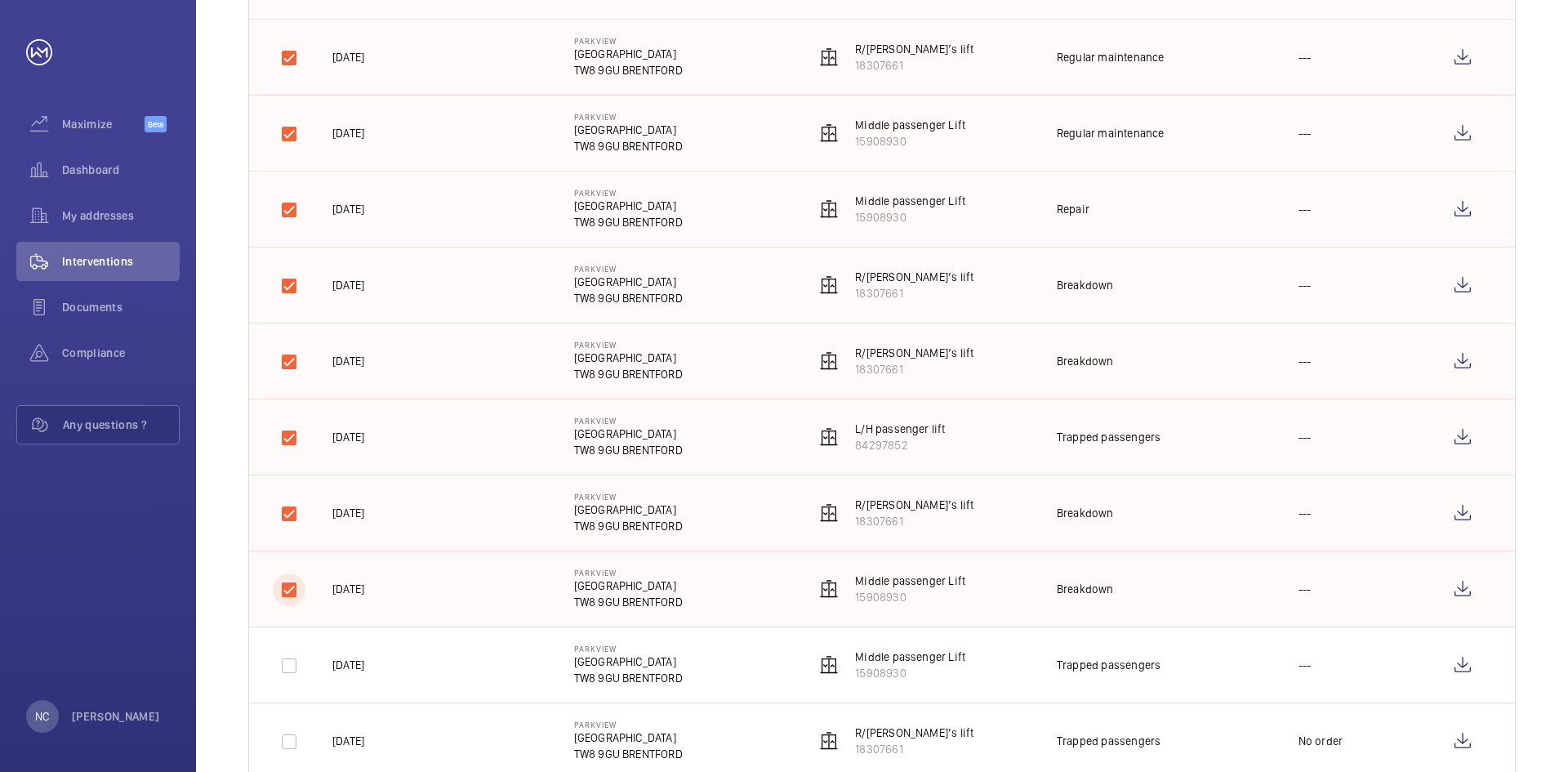
scroll to position [1062, 0]
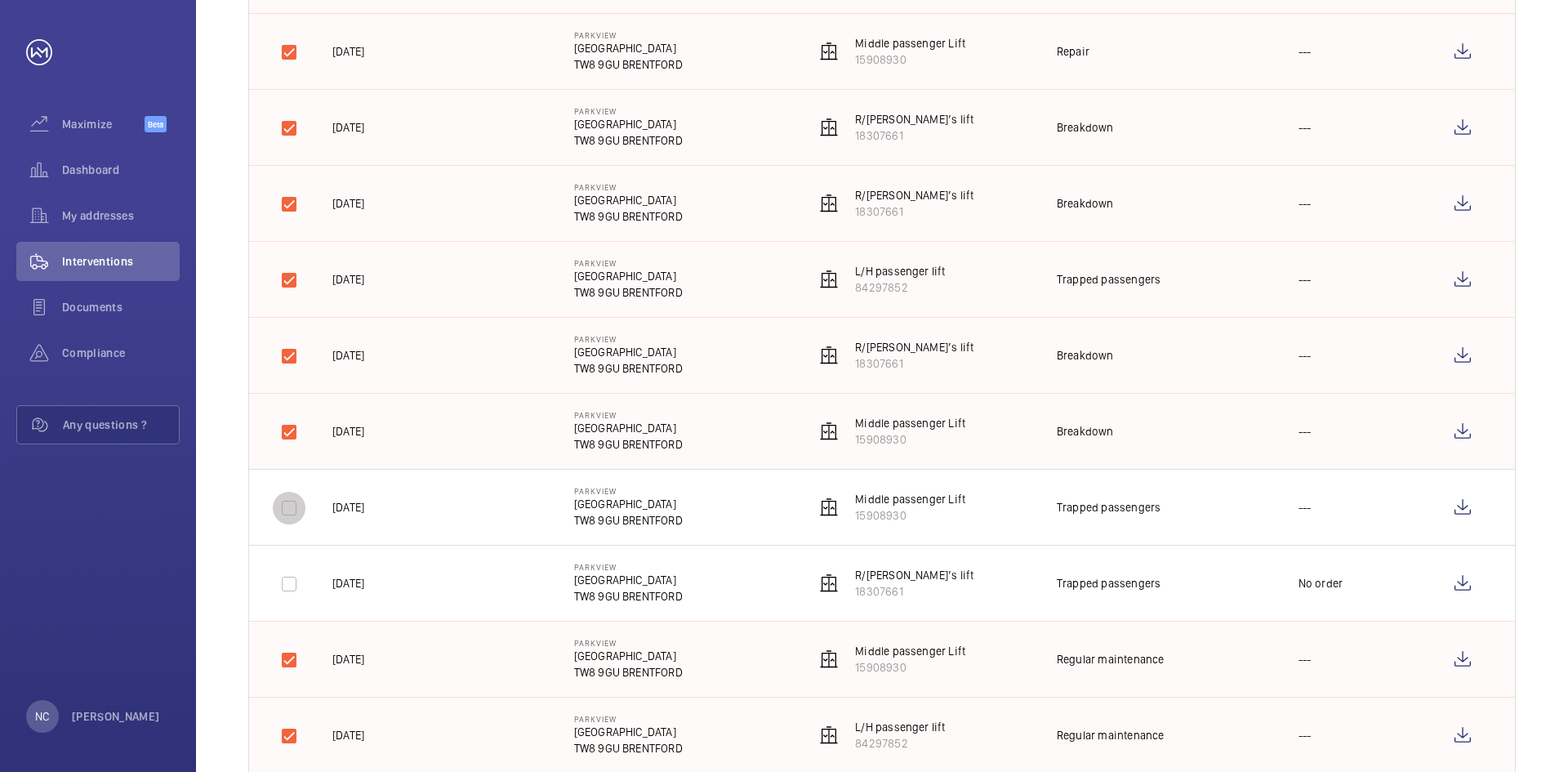
drag, startPoint x: 297, startPoint y: 507, endPoint x: 297, endPoint y: 574, distance: 67.0
click at [296, 509] on input "checkbox" at bounding box center [288, 508] width 32 height 32
checkbox input "true"
drag, startPoint x: 296, startPoint y: 579, endPoint x: 296, endPoint y: 568, distance: 11.0
click at [296, 579] on input "checkbox" at bounding box center [288, 584] width 32 height 32
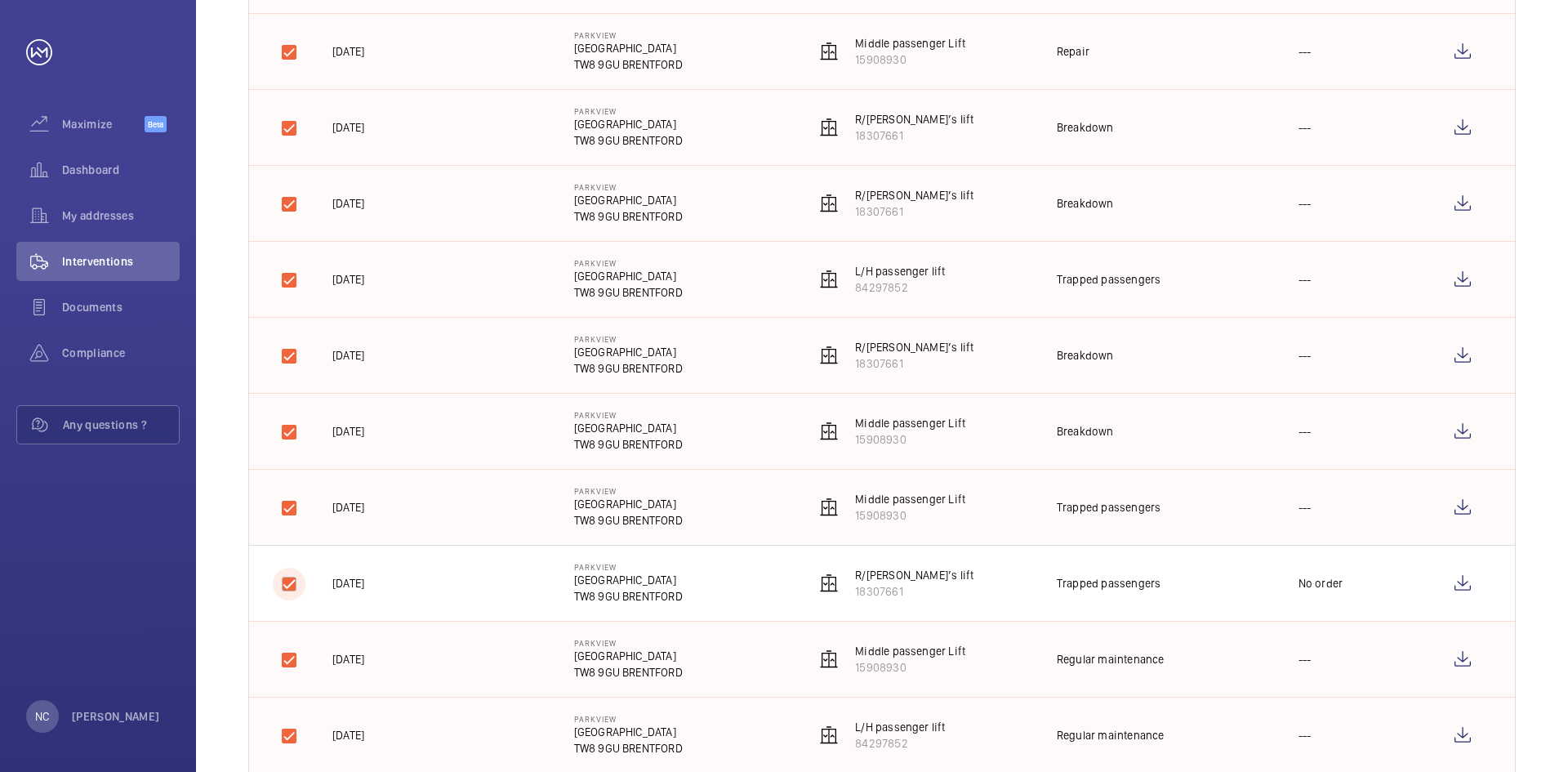
checkbox input "true"
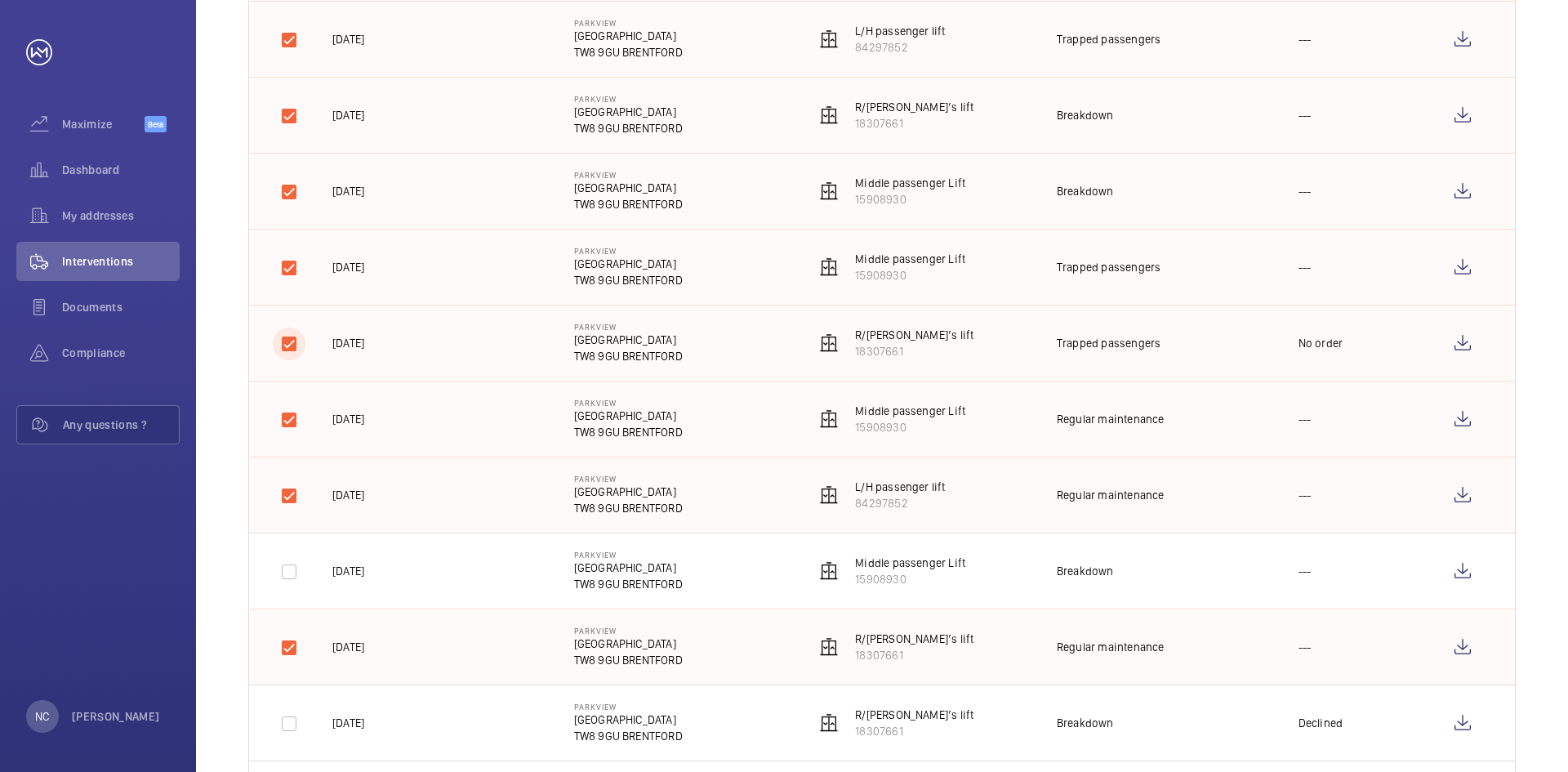
scroll to position [1389, 0]
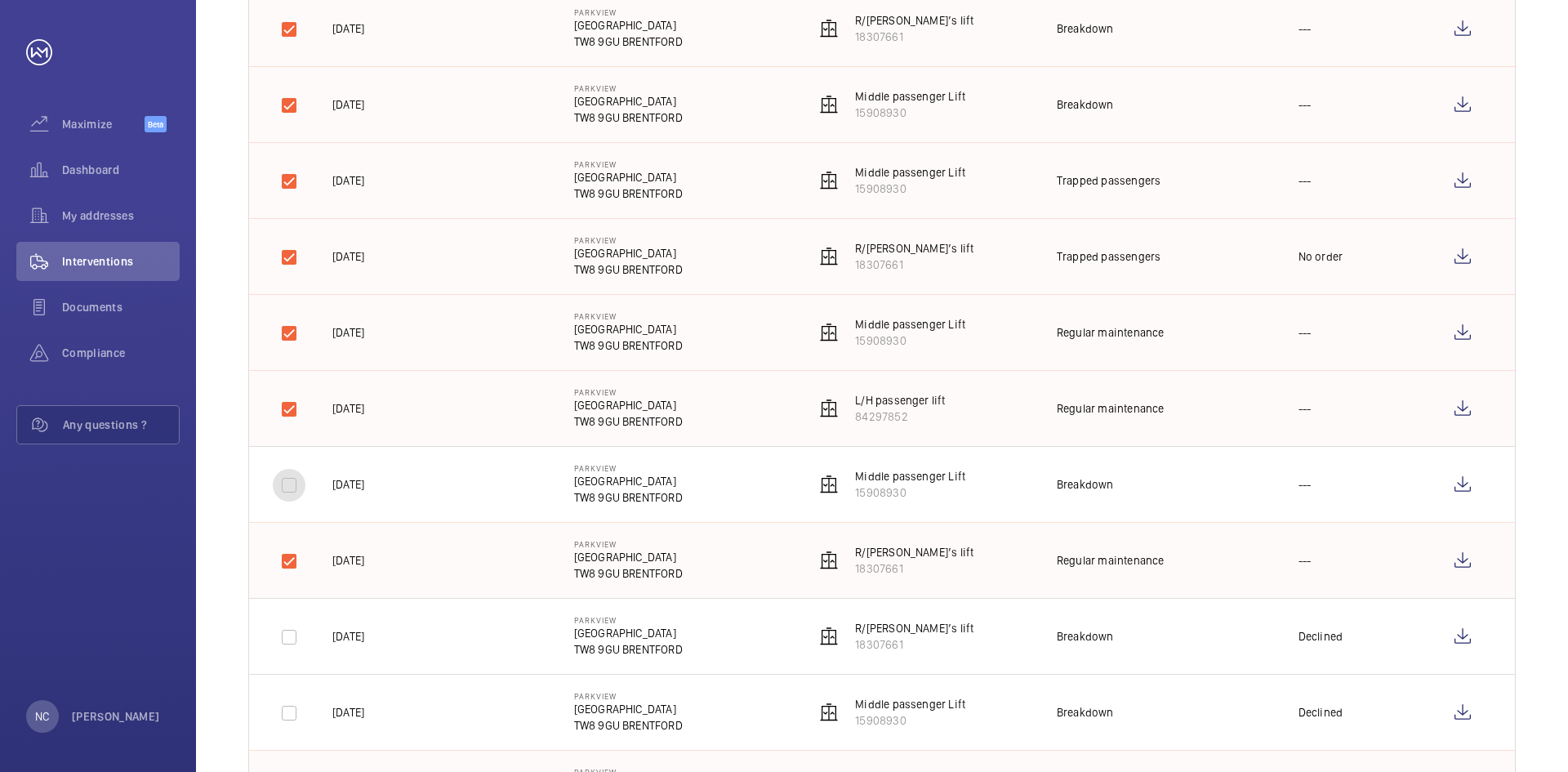
click at [288, 484] on input "checkbox" at bounding box center [288, 485] width 32 height 32
checkbox input "true"
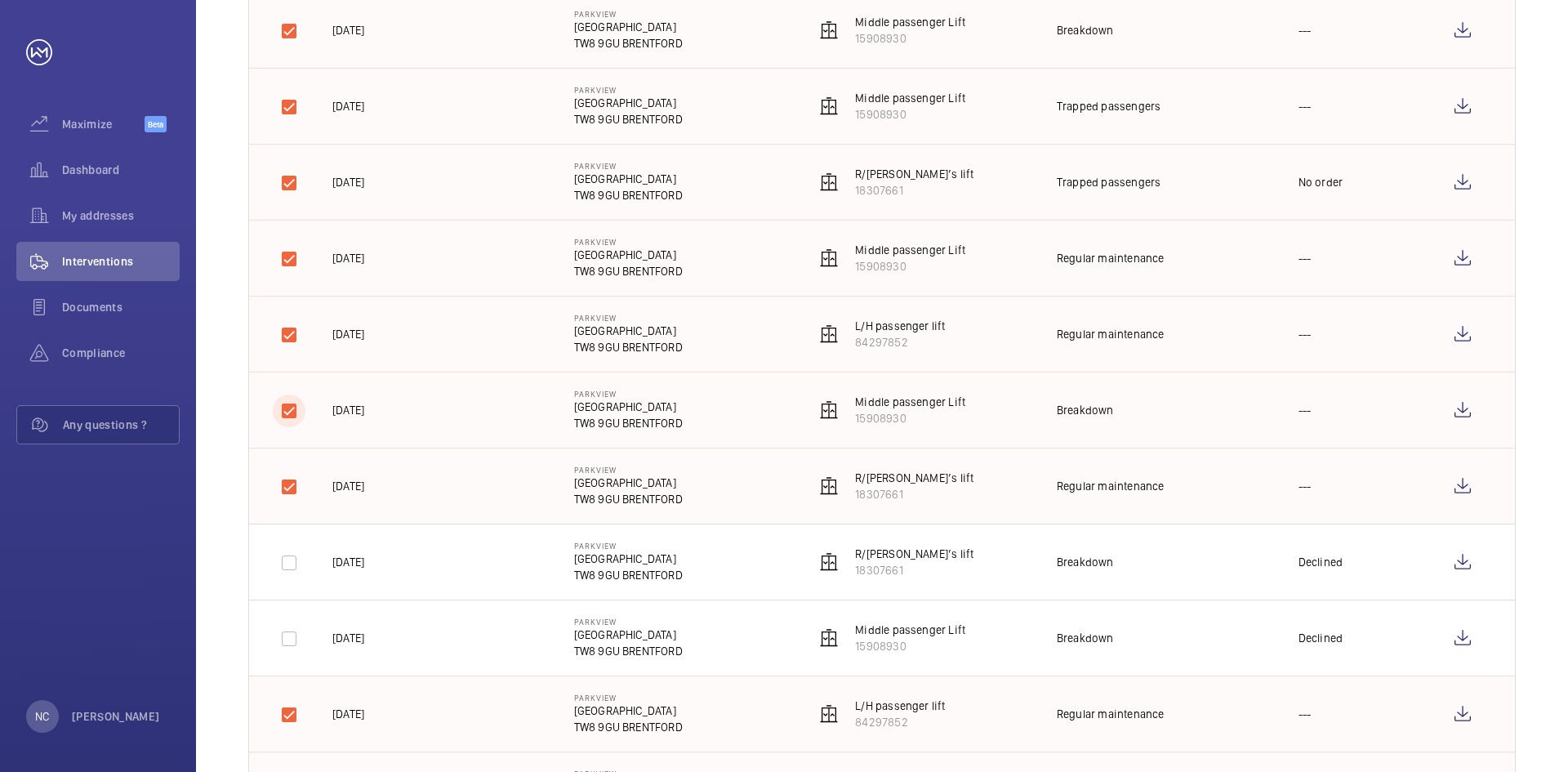
scroll to position [1634, 0]
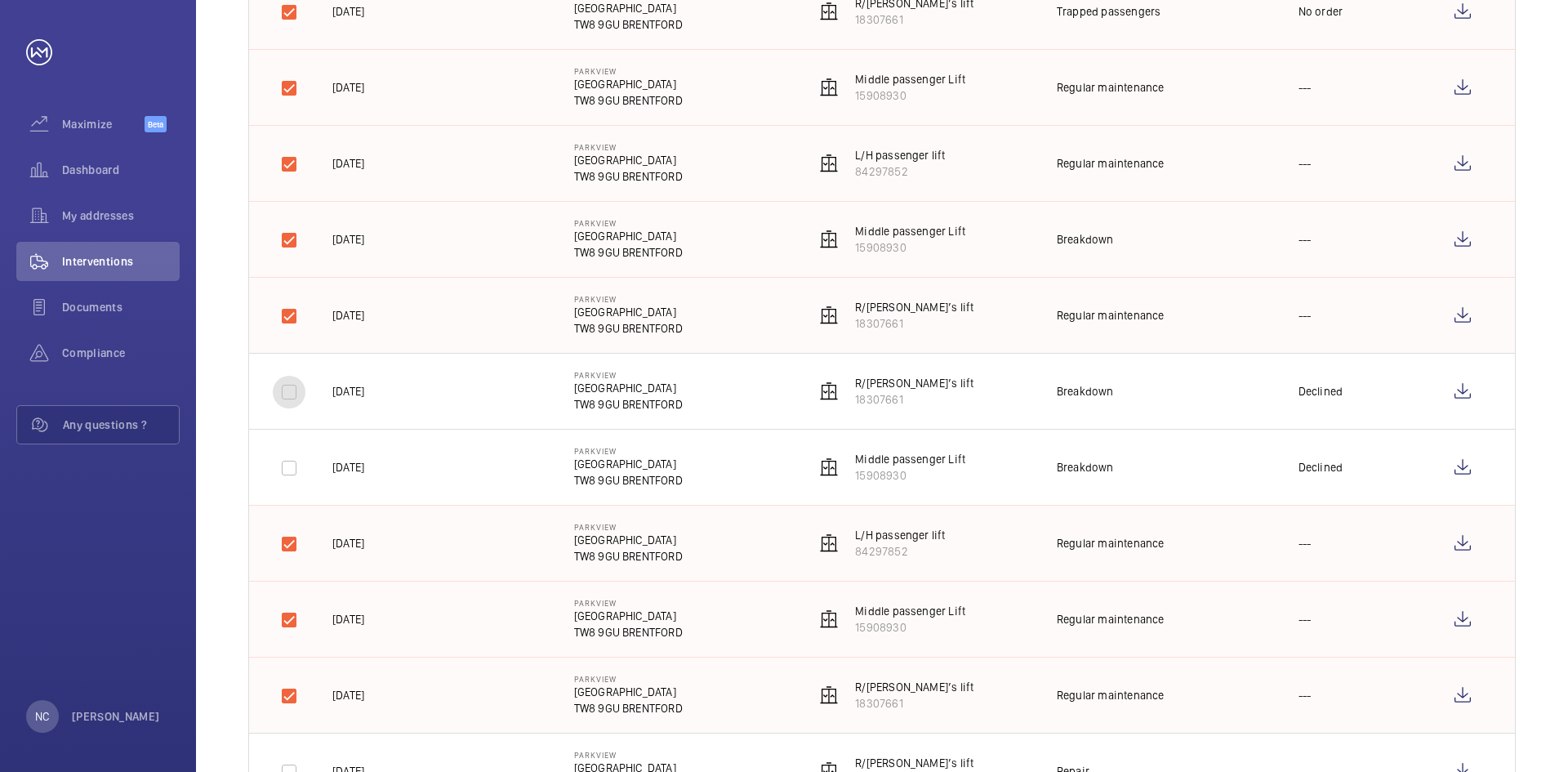
drag, startPoint x: 290, startPoint y: 401, endPoint x: 291, endPoint y: 418, distance: 17.0
click at [290, 413] on td at bounding box center [278, 391] width 57 height 76
click at [291, 464] on input "checkbox" at bounding box center [288, 468] width 32 height 32
checkbox input "true"
click at [286, 395] on input "checkbox" at bounding box center [288, 392] width 32 height 32
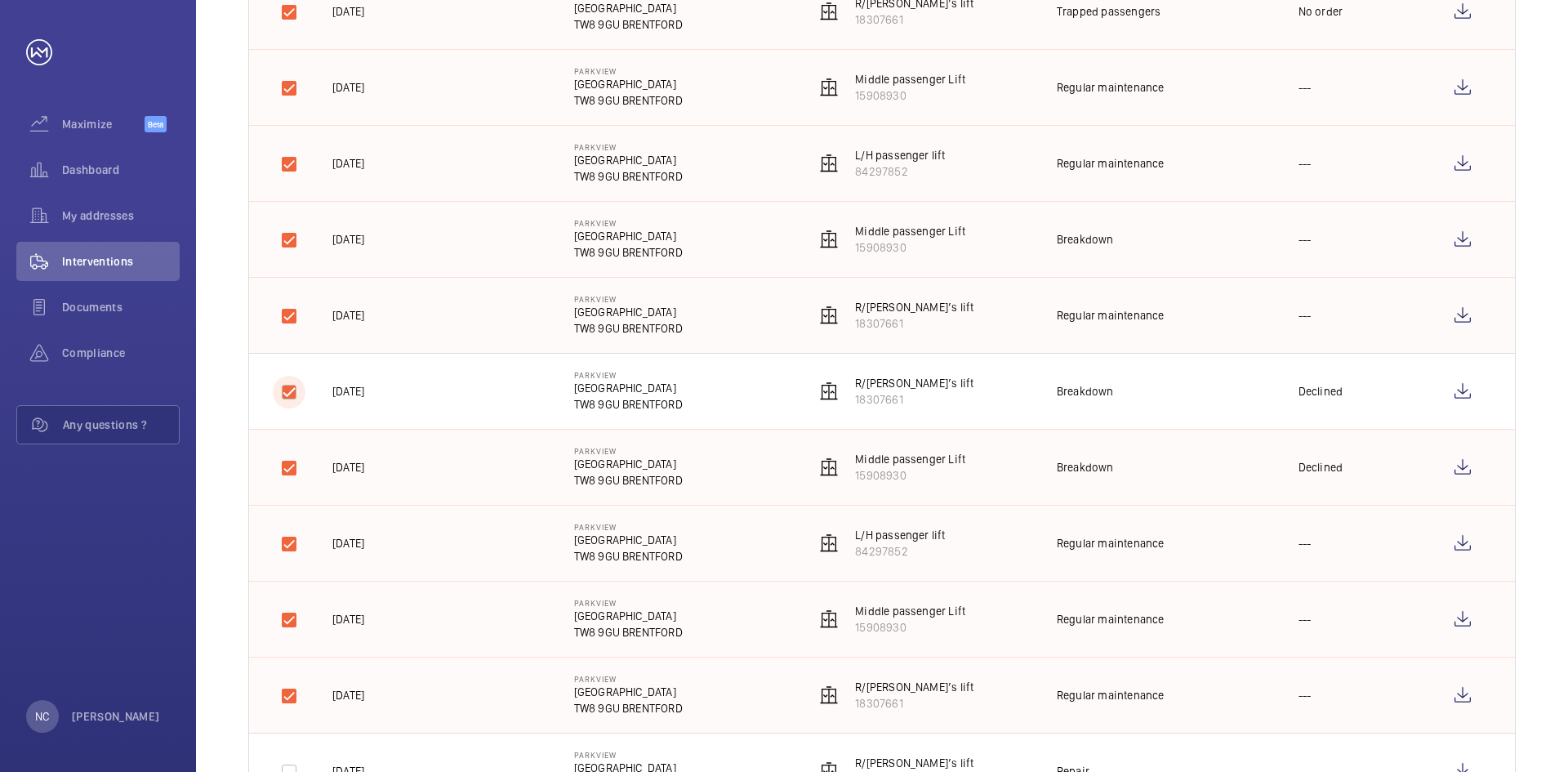
checkbox input "true"
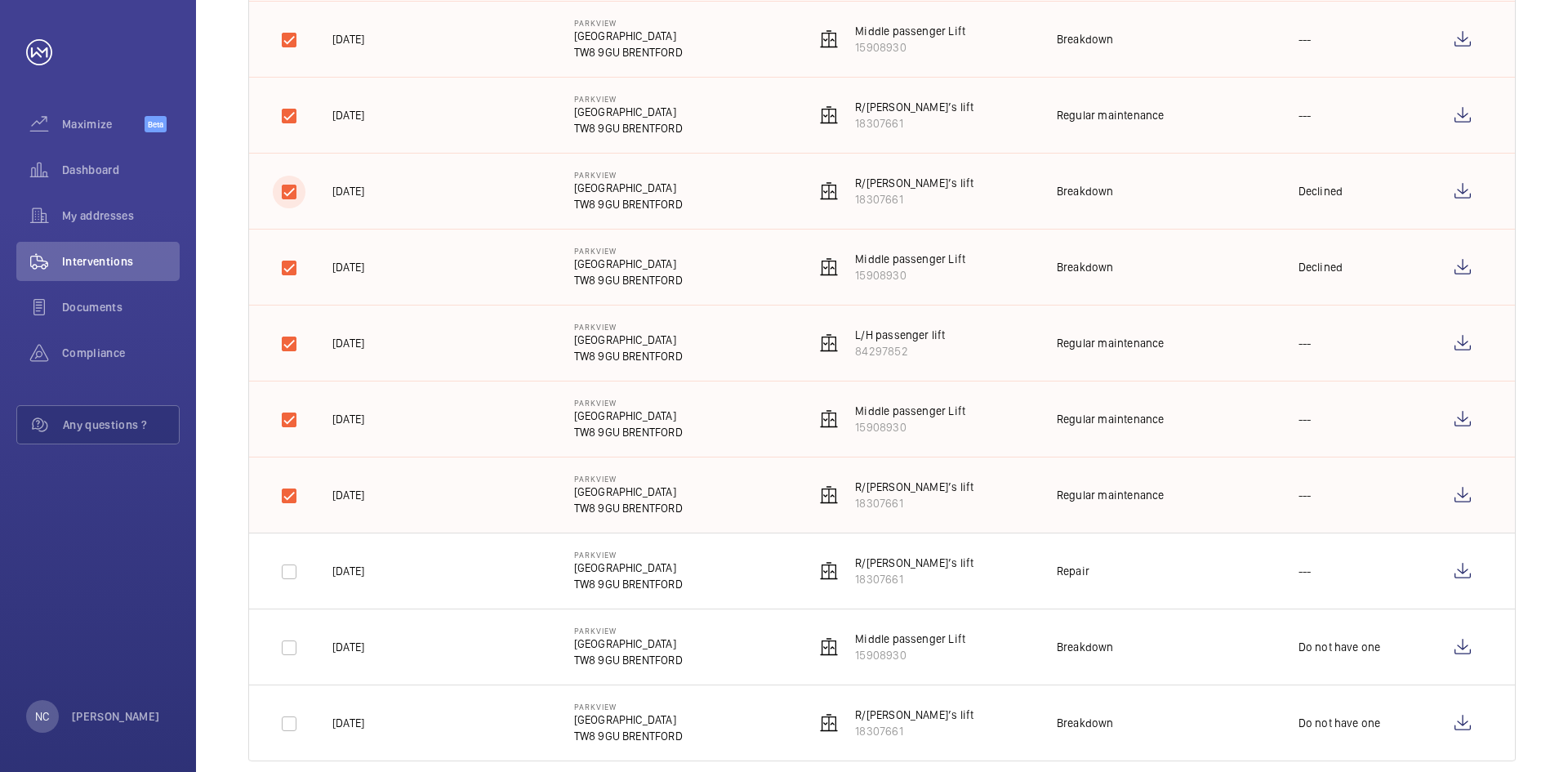
scroll to position [1864, 0]
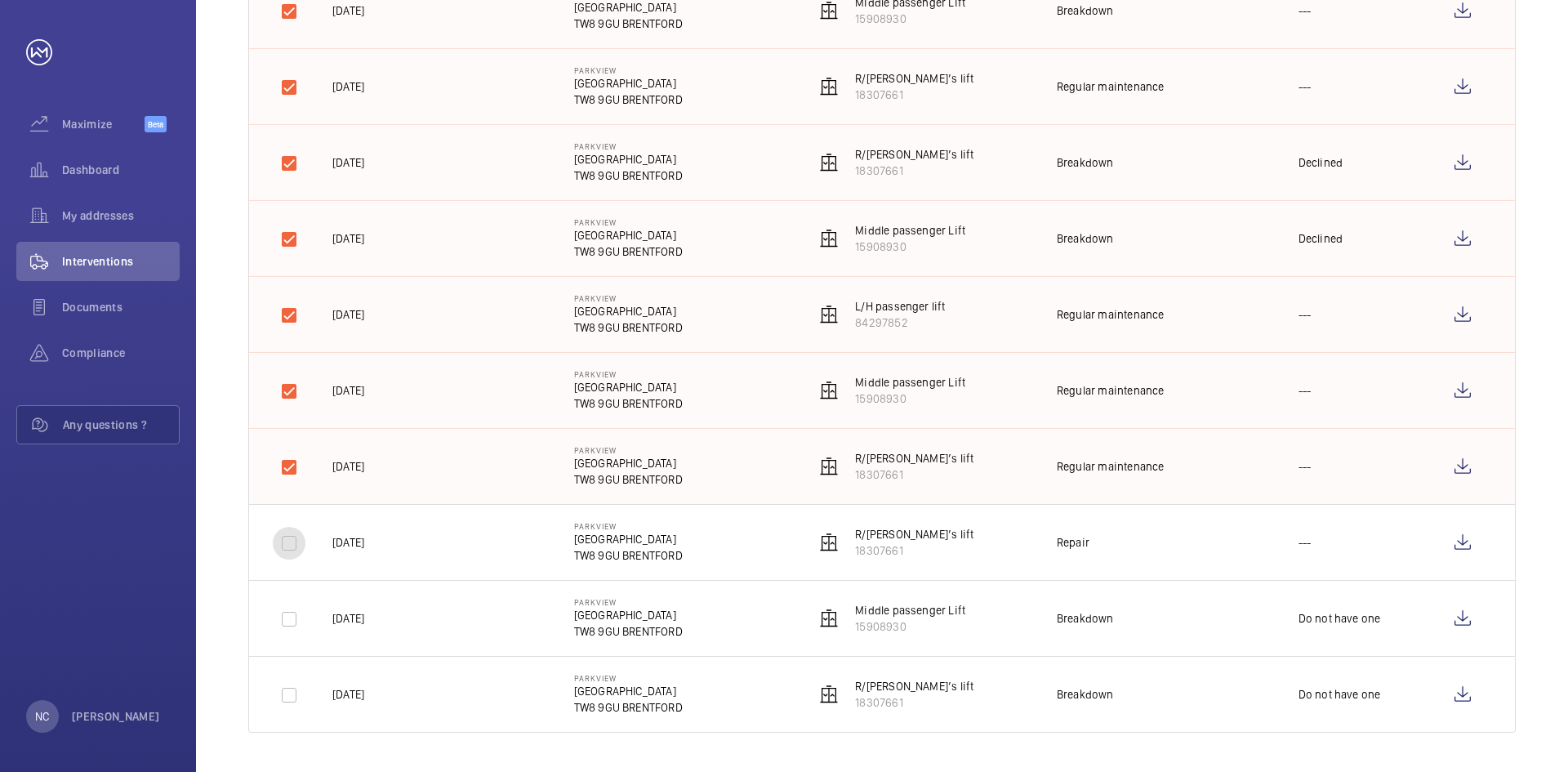
click at [294, 549] on input "checkbox" at bounding box center [288, 543] width 32 height 32
checkbox input "true"
click at [288, 615] on input "checkbox" at bounding box center [288, 619] width 32 height 32
checkbox input "true"
click at [290, 696] on input "checkbox" at bounding box center [288, 695] width 32 height 32
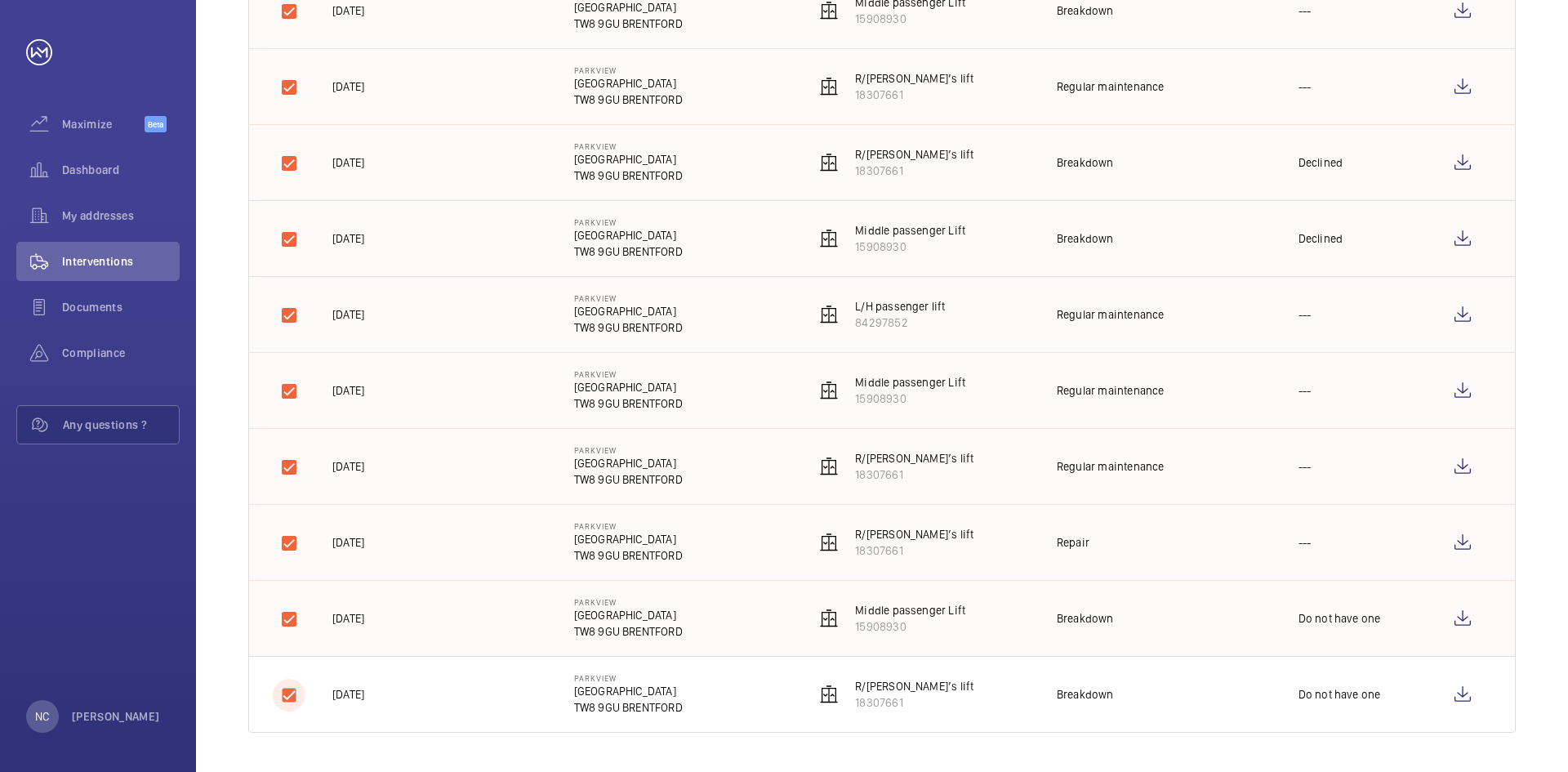
checkbox input "true"
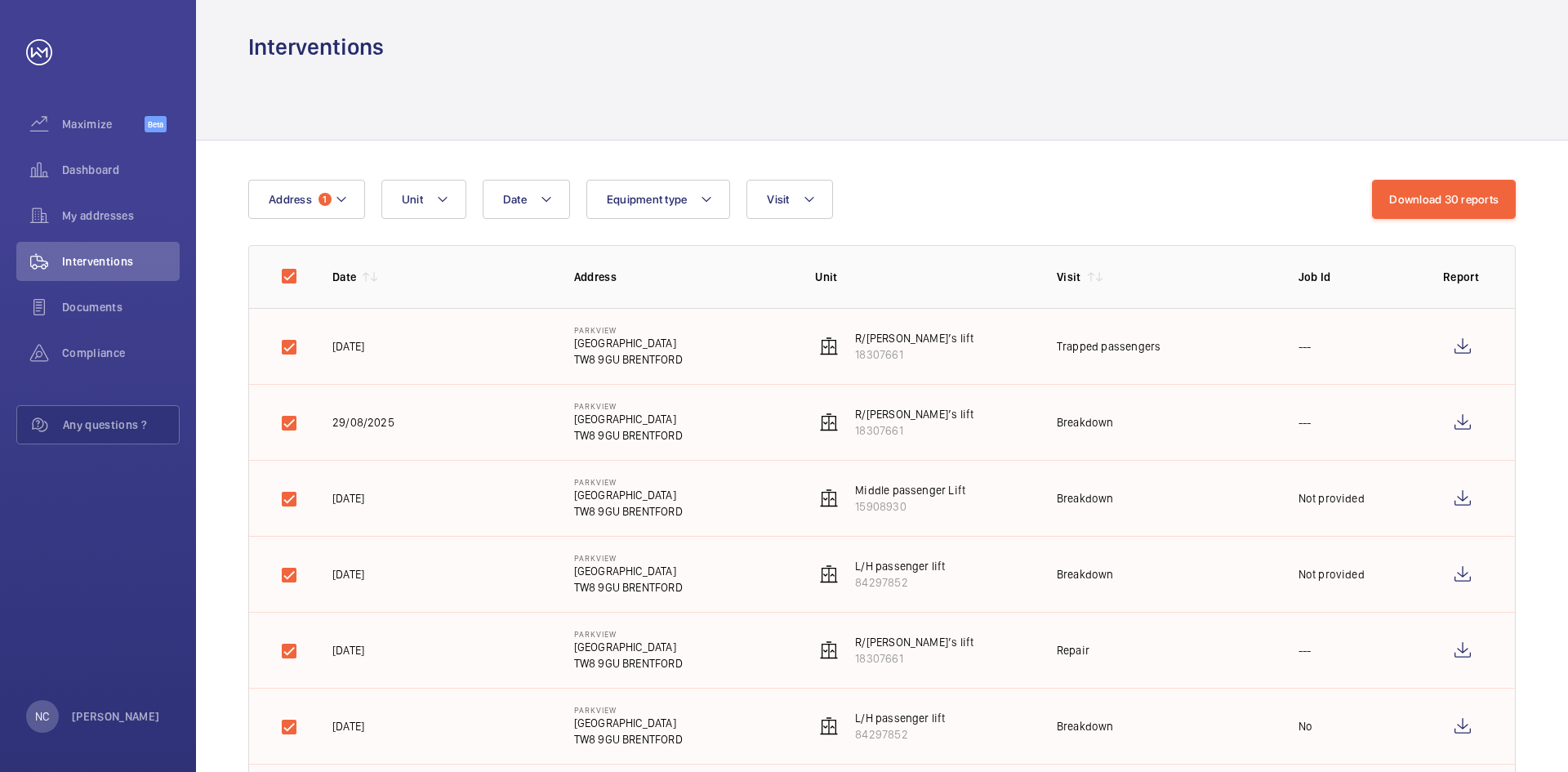
scroll to position [0, 0]
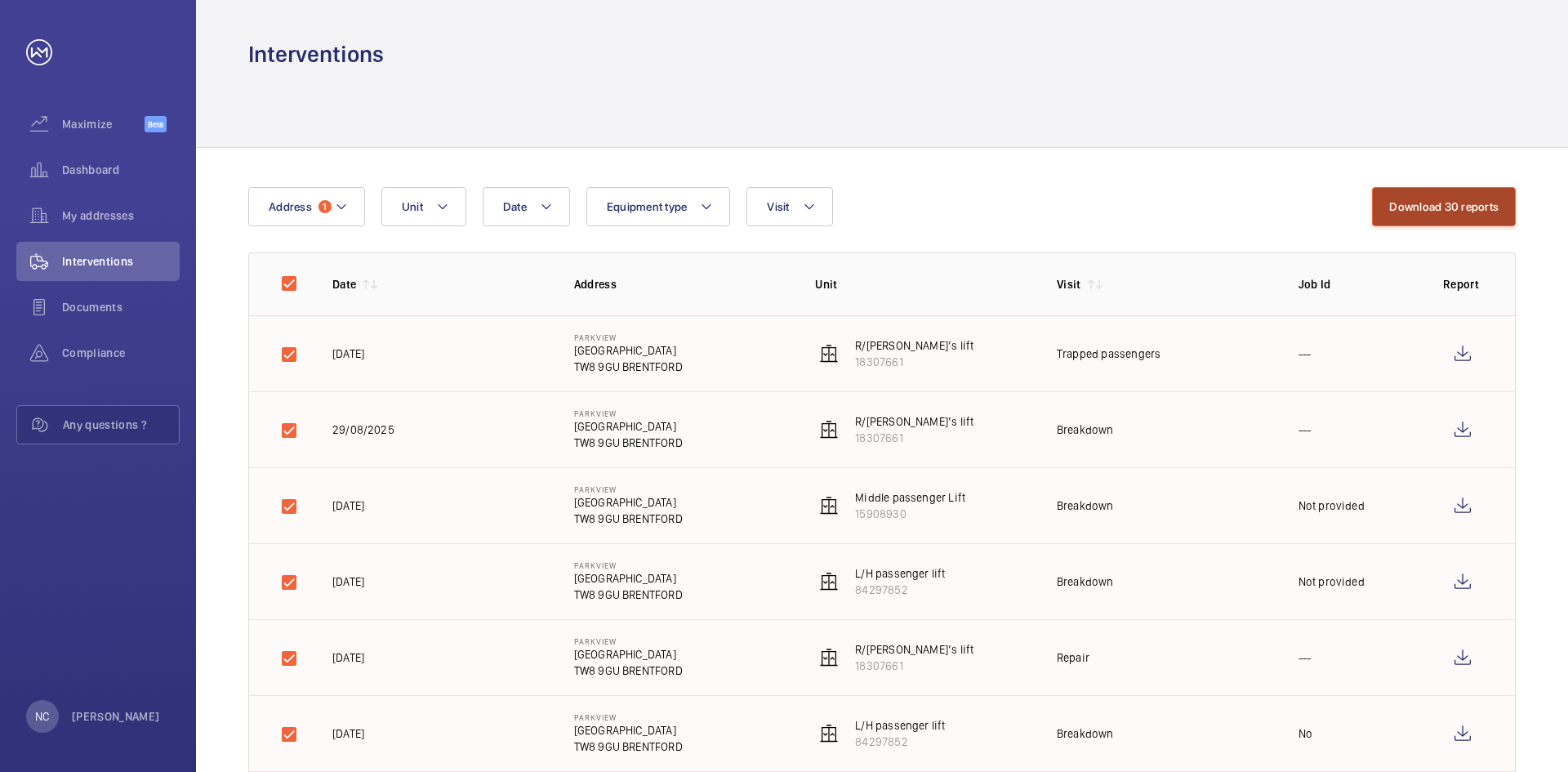
click at [1441, 205] on button "Download 30 reports" at bounding box center [1444, 206] width 144 height 40
click at [1439, 216] on button "Download 30 reports" at bounding box center [1444, 206] width 144 height 40
click at [1458, 209] on button "Download 30 reports" at bounding box center [1444, 206] width 144 height 40
click at [1436, 196] on button "Download 30 reports" at bounding box center [1444, 206] width 144 height 40
click at [1435, 196] on button "Download 30 reports" at bounding box center [1444, 206] width 144 height 40
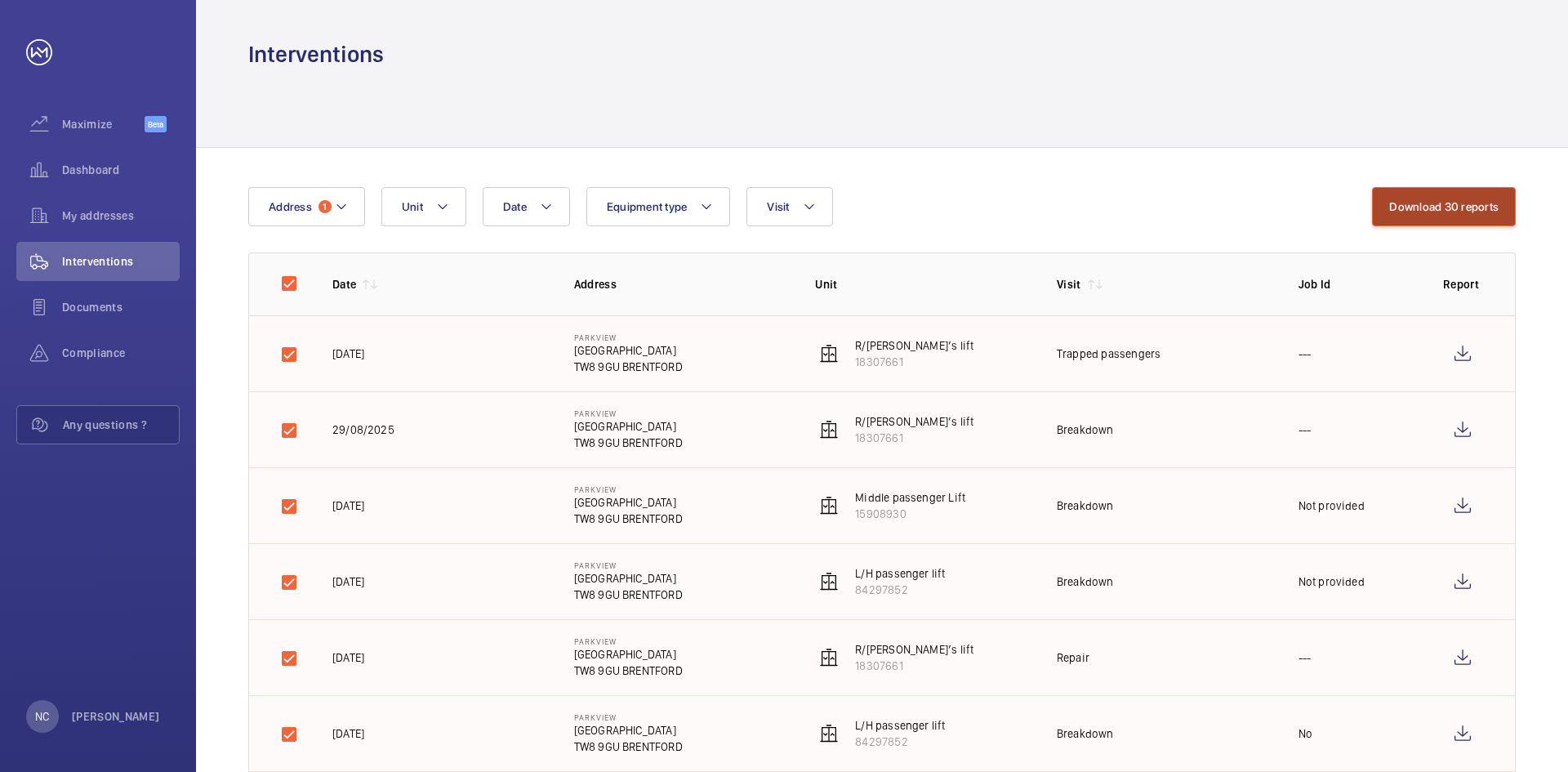
click at [1434, 192] on button "Download 30 reports" at bounding box center [1444, 206] width 144 height 40
click at [1434, 192] on button "Download 30 reports" at bounding box center [1436, 206] width 160 height 40
click at [1435, 192] on button "Download 30 reports" at bounding box center [1436, 206] width 160 height 40
